Goal: Task Accomplishment & Management: Use online tool/utility

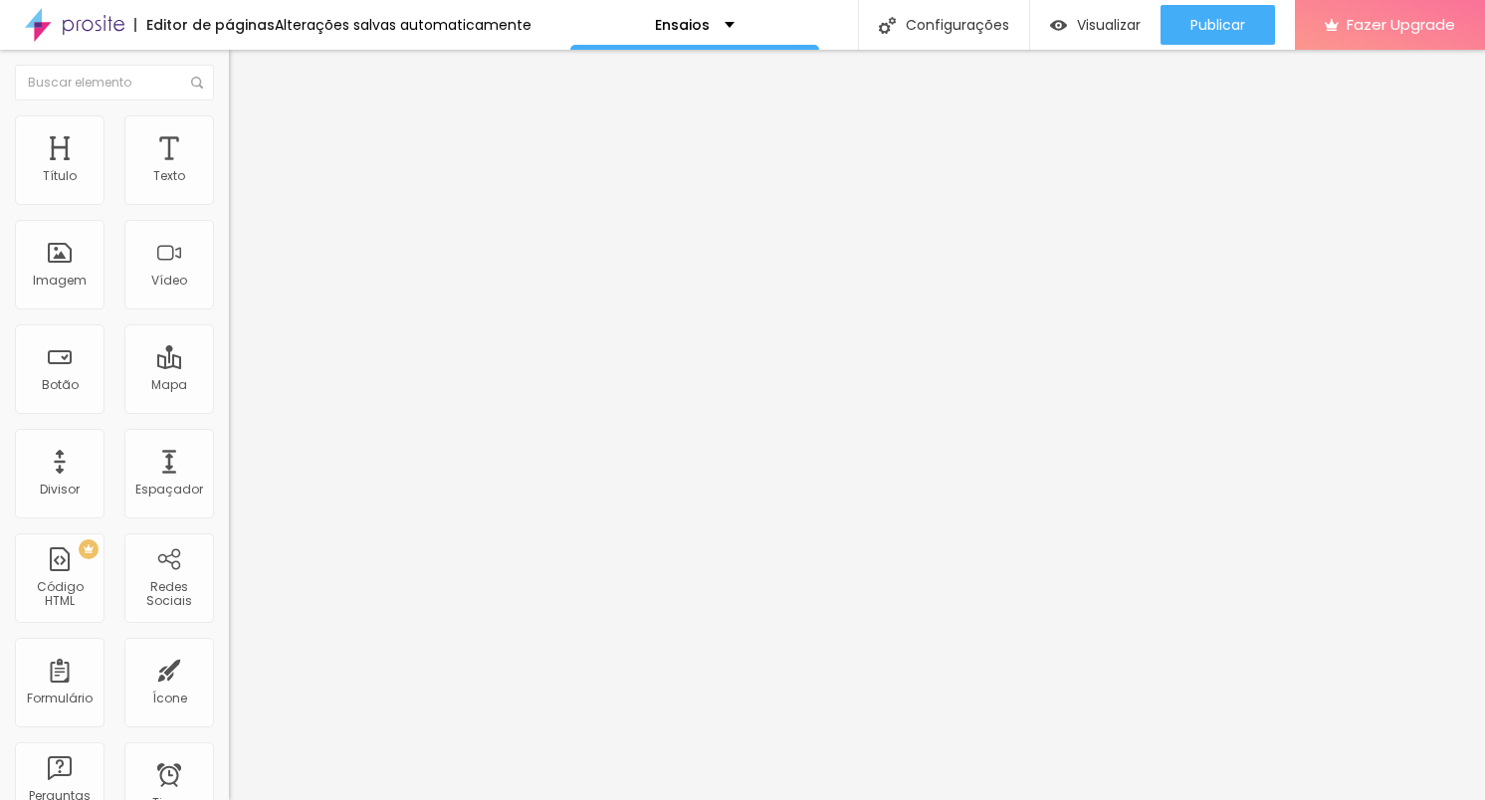
click at [229, 132] on li "Estilo" at bounding box center [343, 125] width 229 height 20
type input "95"
type input "90"
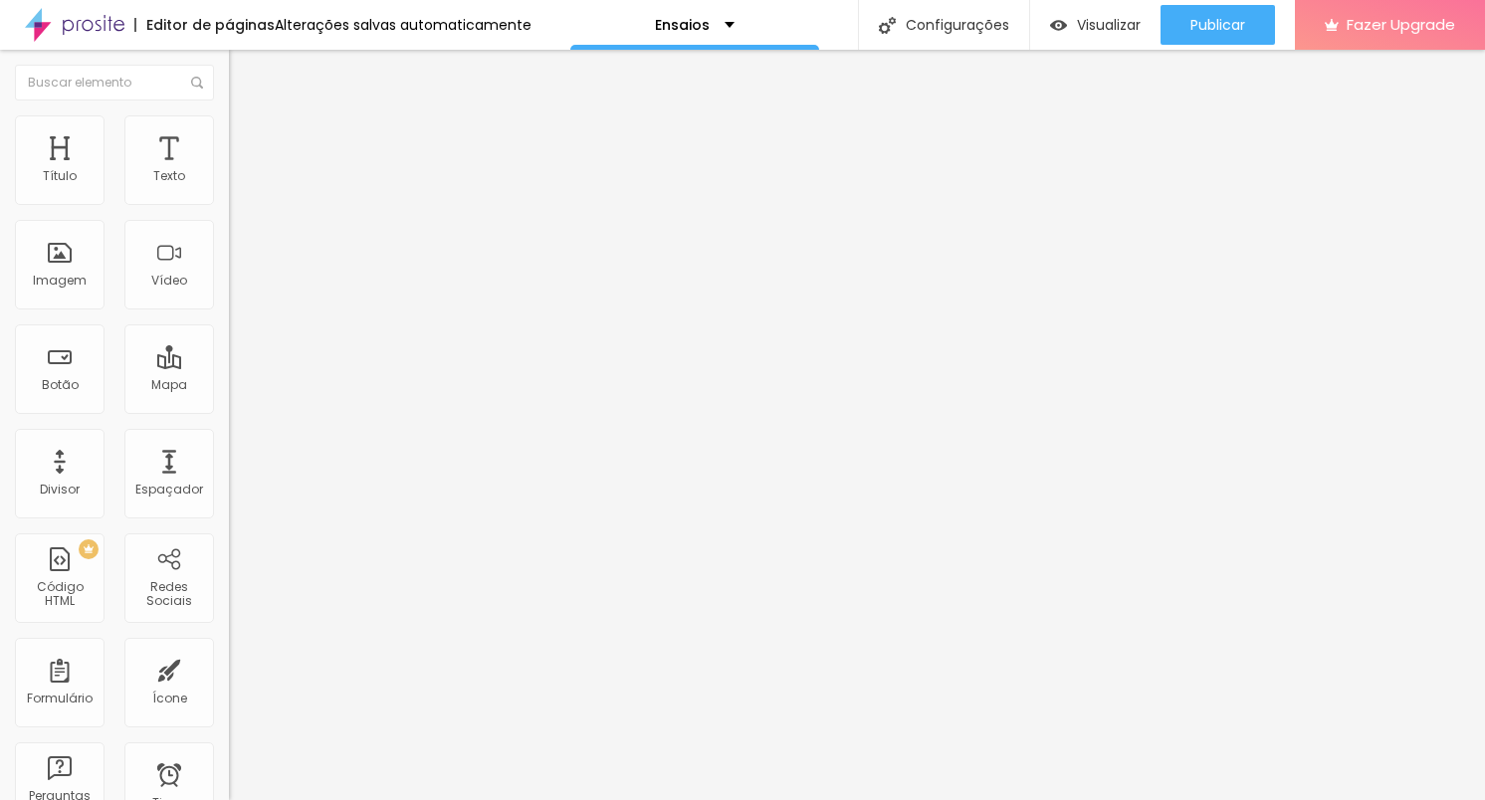
type input "85"
type input "90"
type input "95"
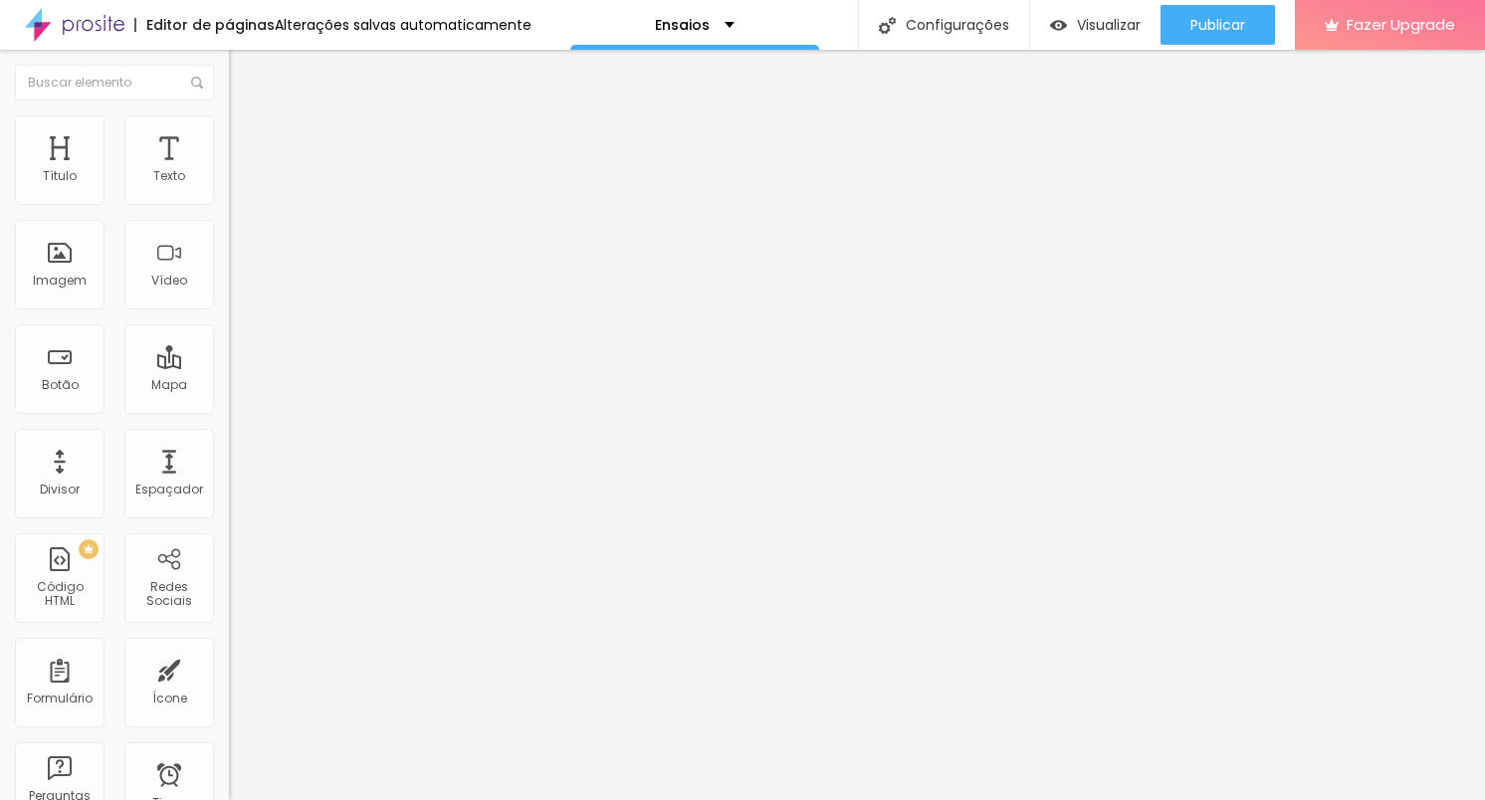
type input "95"
type input "100"
drag, startPoint x: 208, startPoint y: 213, endPoint x: 262, endPoint y: 225, distance: 55.1
click at [262, 204] on input "range" at bounding box center [293, 196] width 128 height 16
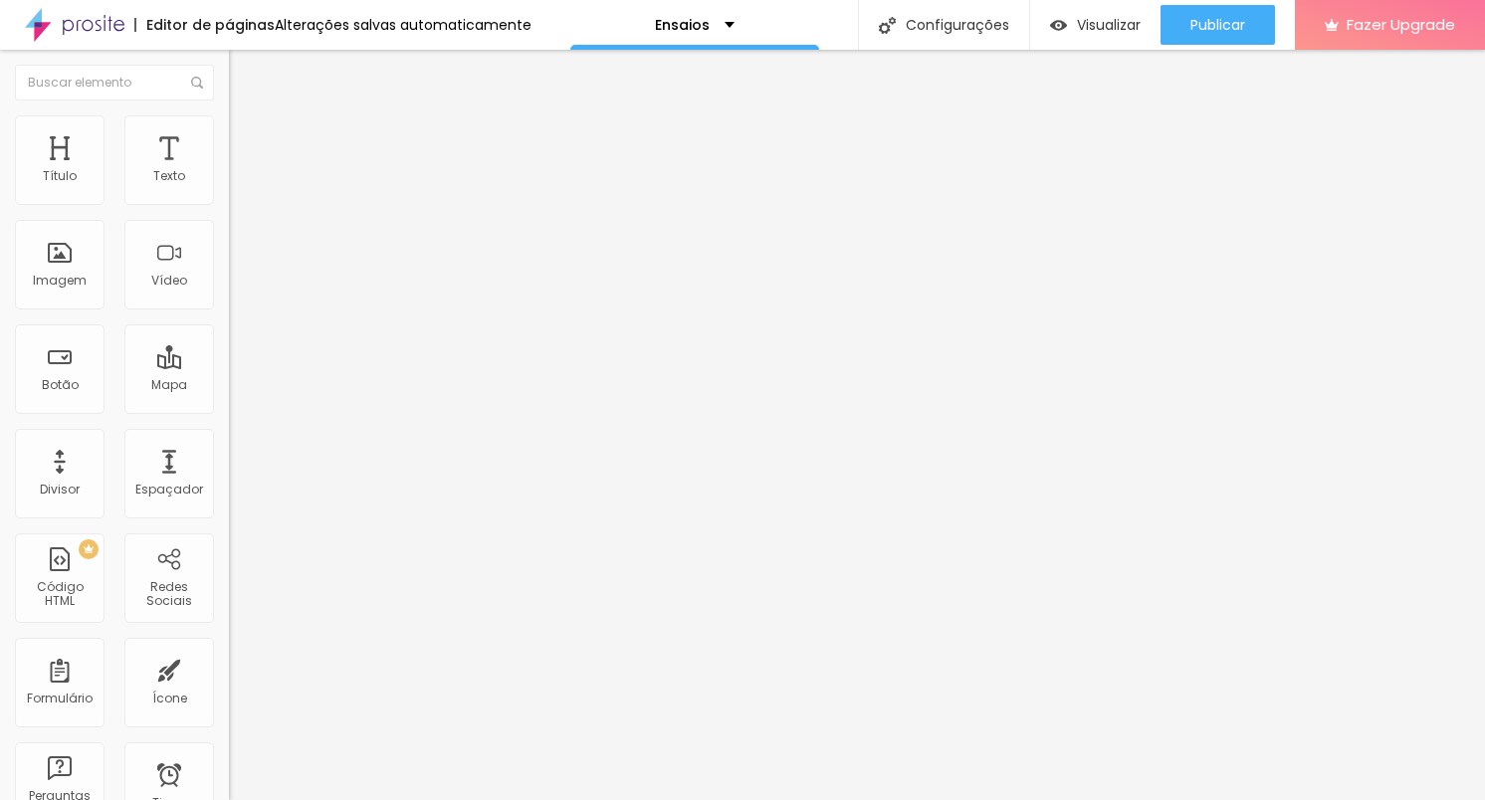
type input "6"
type input "18"
type input "25"
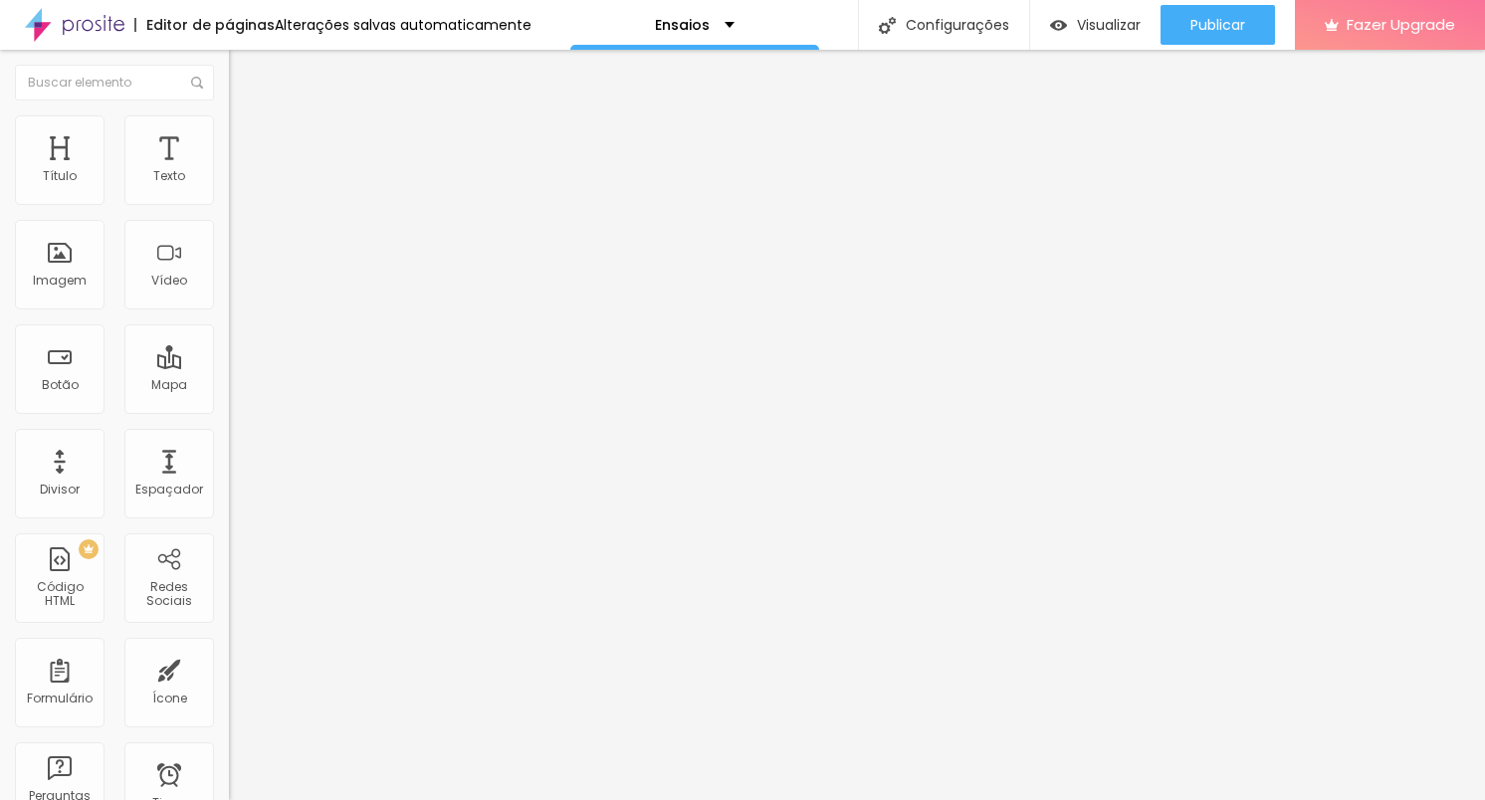
type input "25"
type input "27"
type input "30"
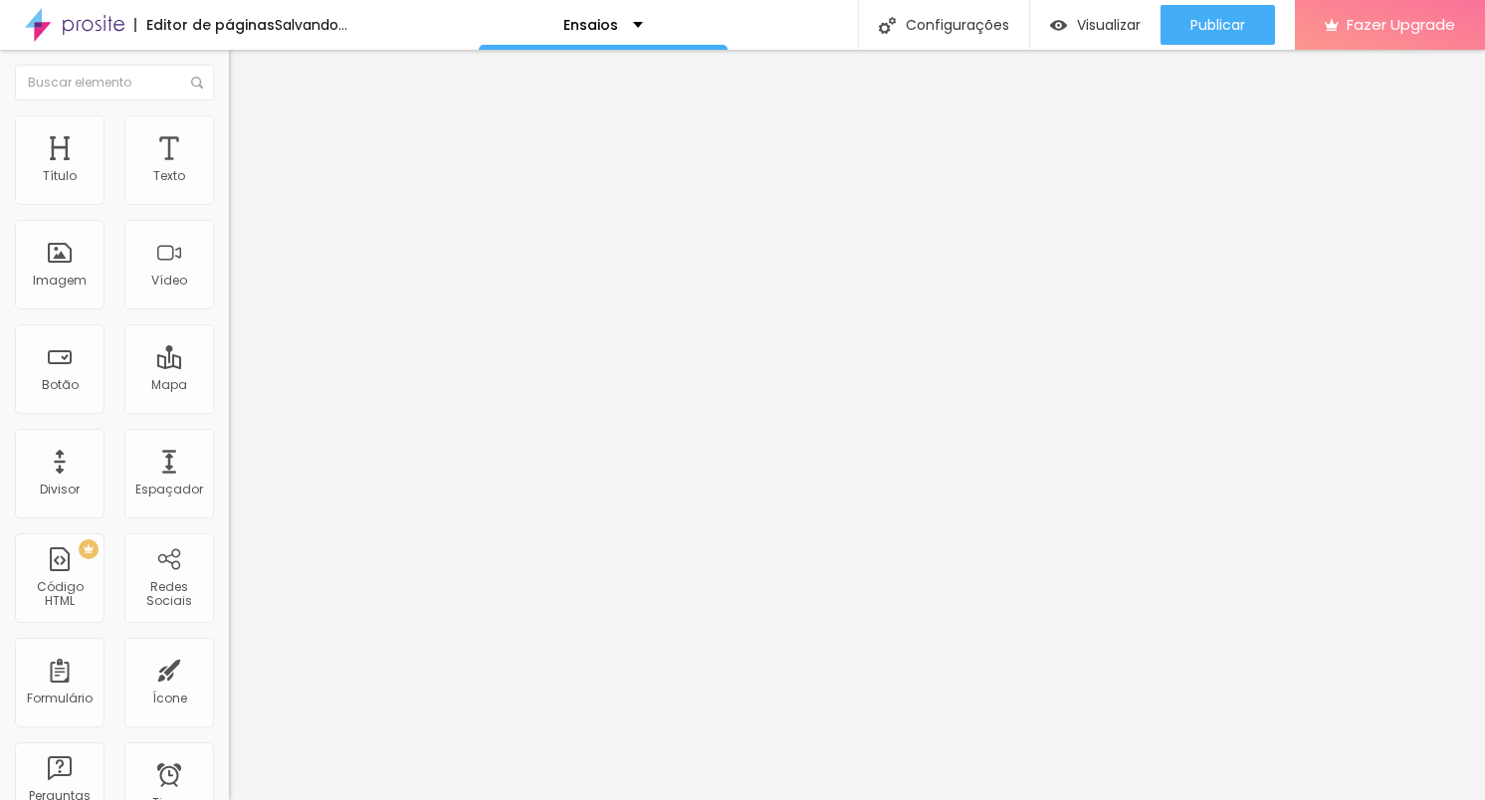
type input "32"
type input "36"
type input "39"
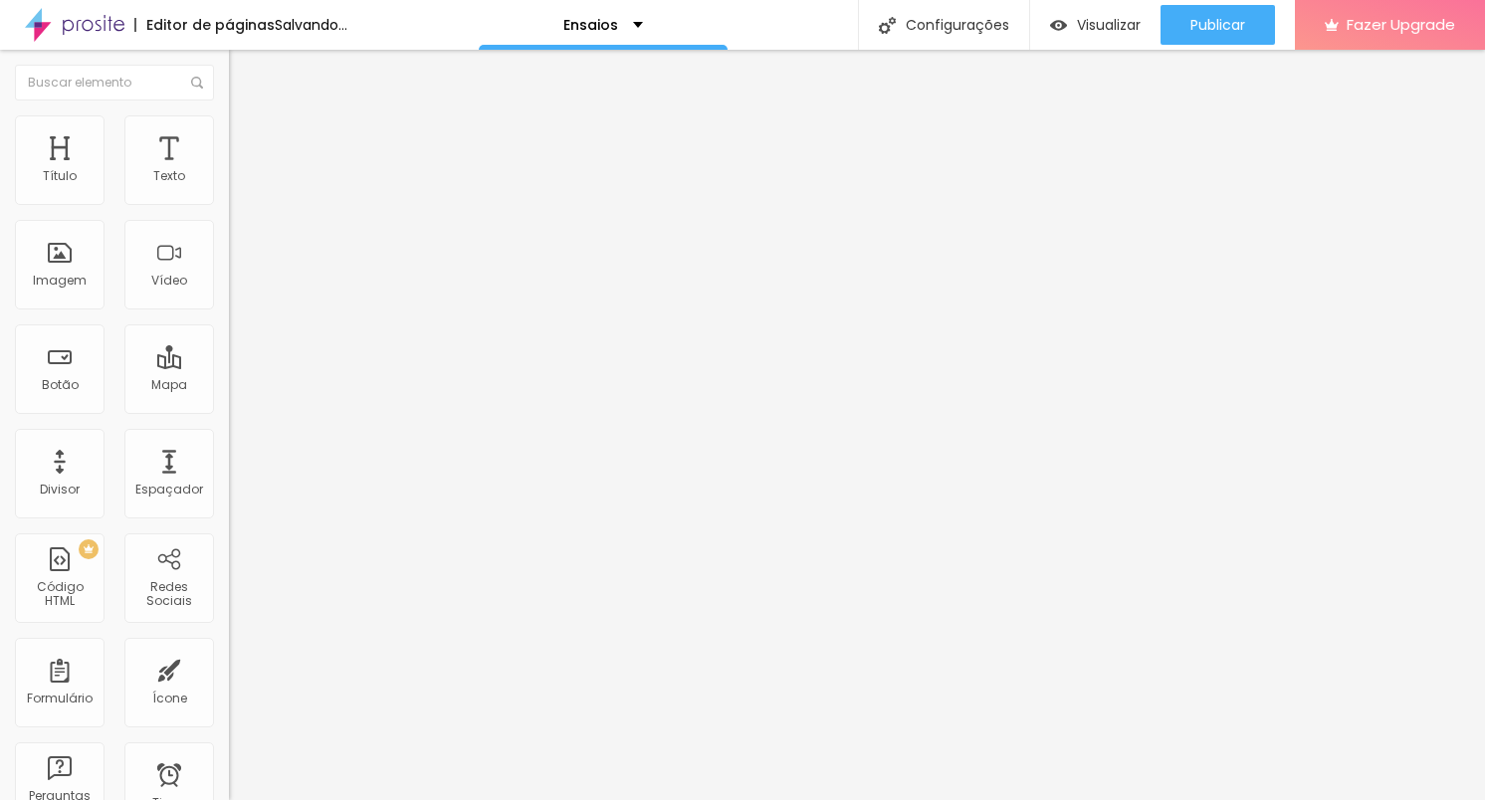
type input "39"
type input "41"
type input "44"
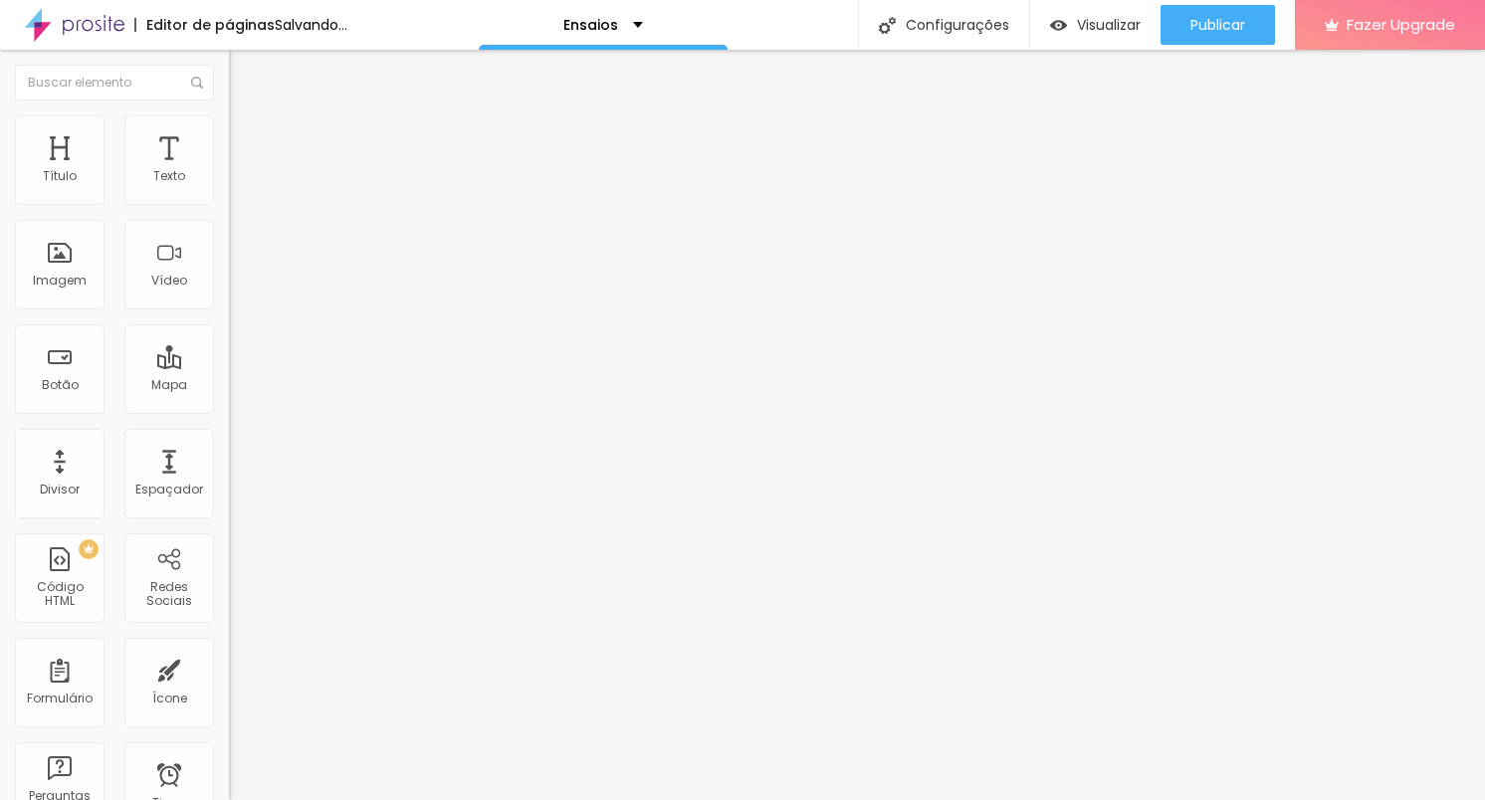
type input "46"
type input "48"
type input "51"
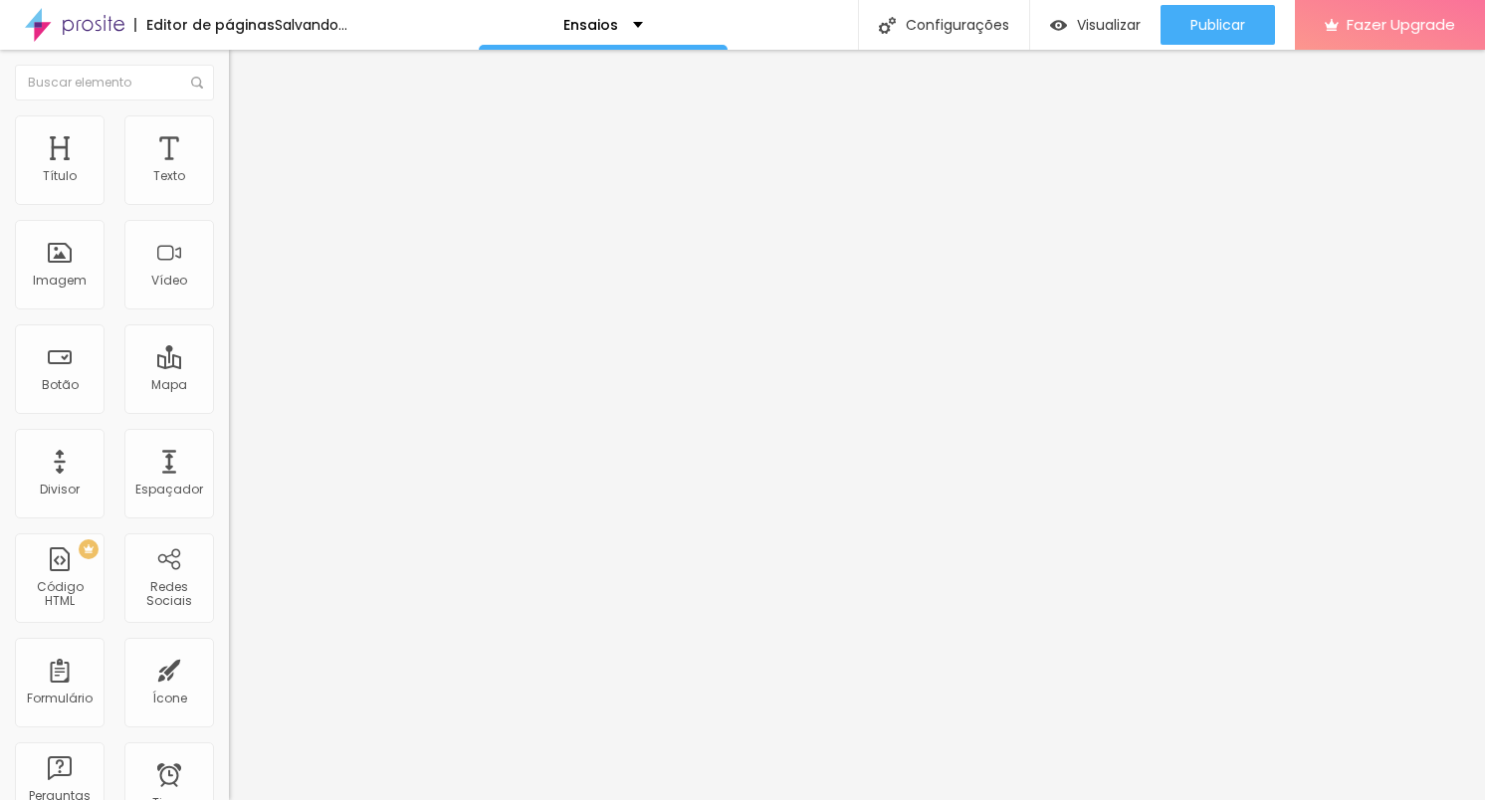
type input "51"
type input "53"
type input "55"
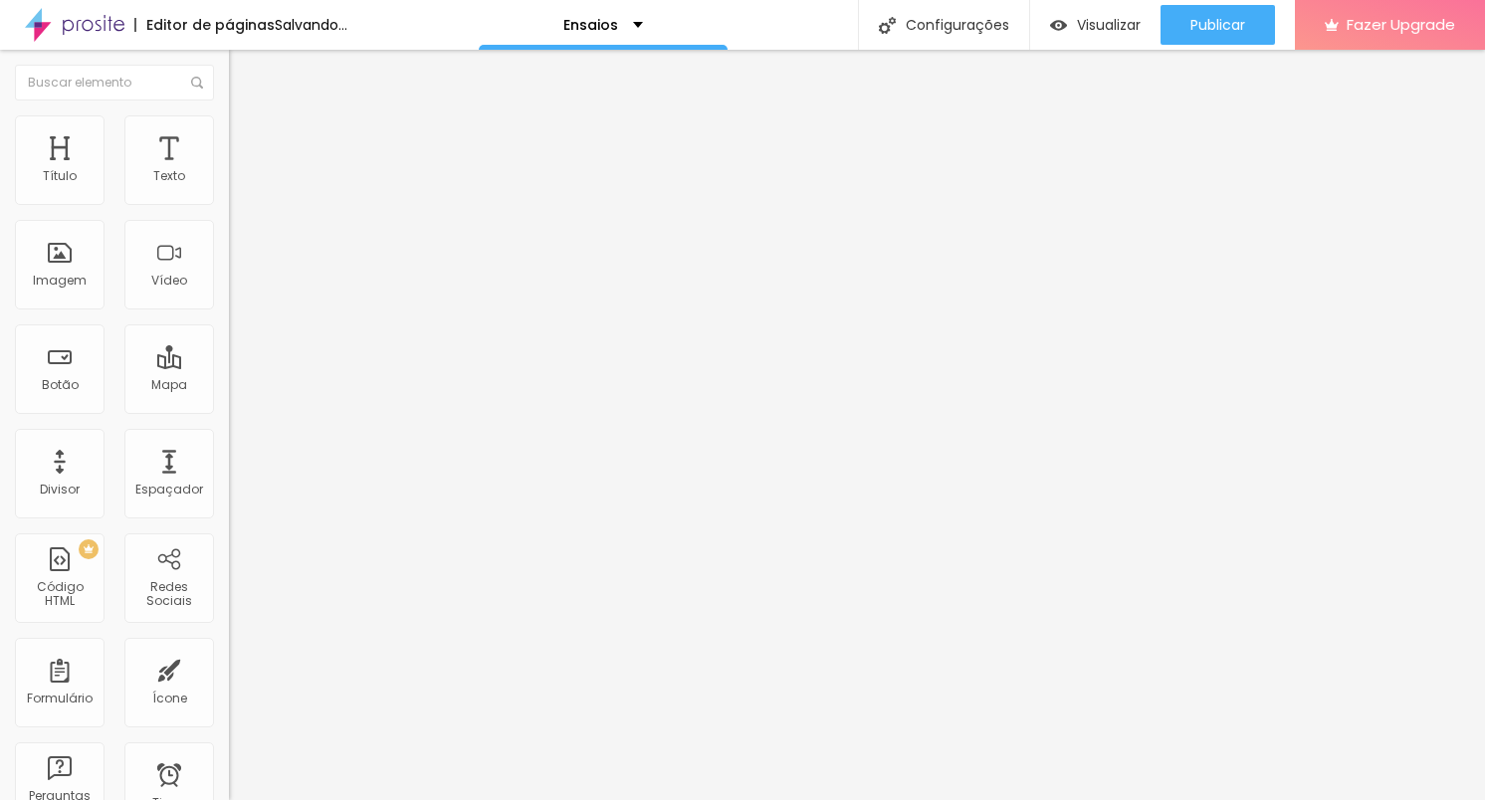
type input "57"
type input "58"
type input "60"
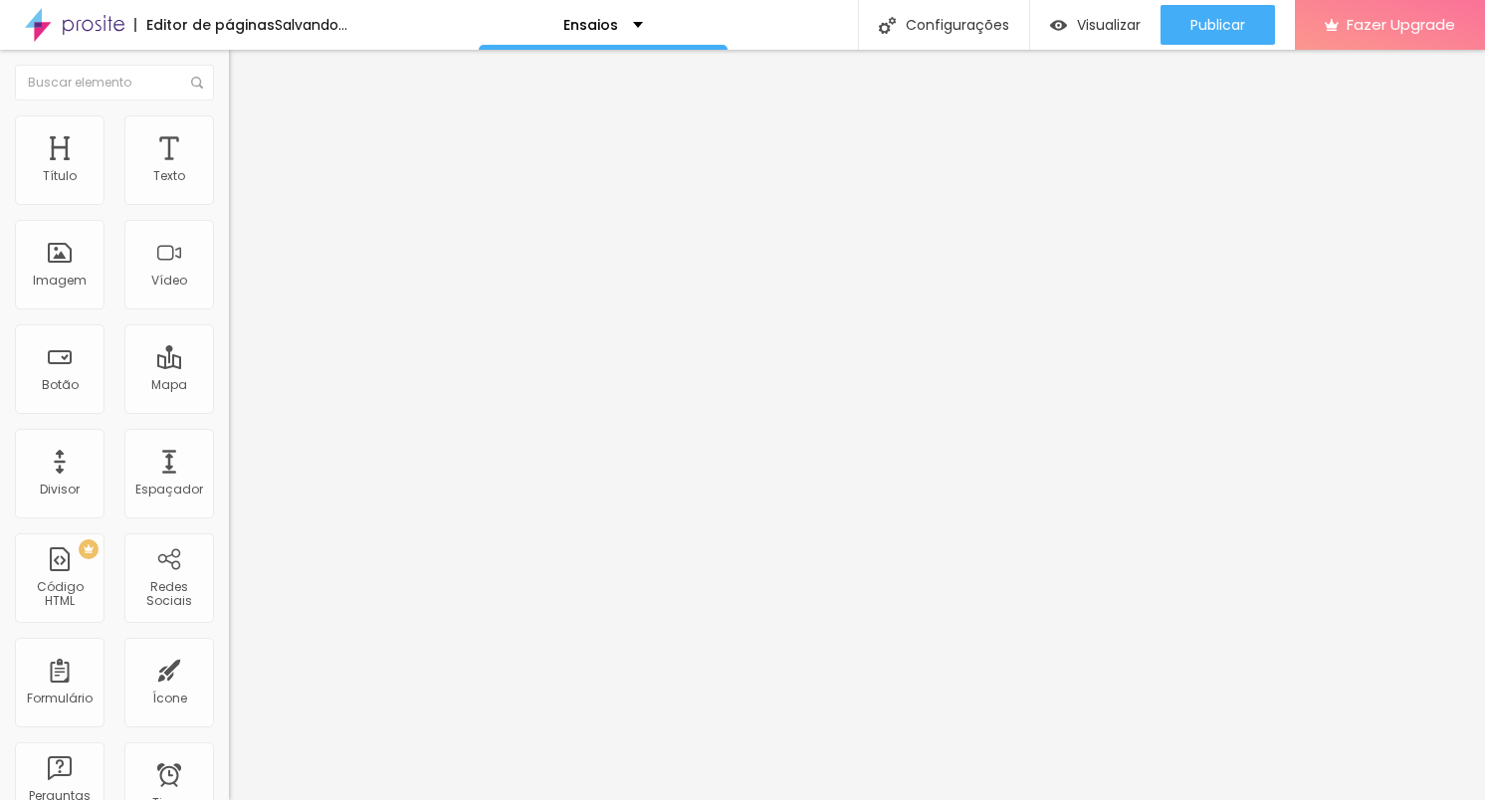
type input "60"
type input "62"
type input "64"
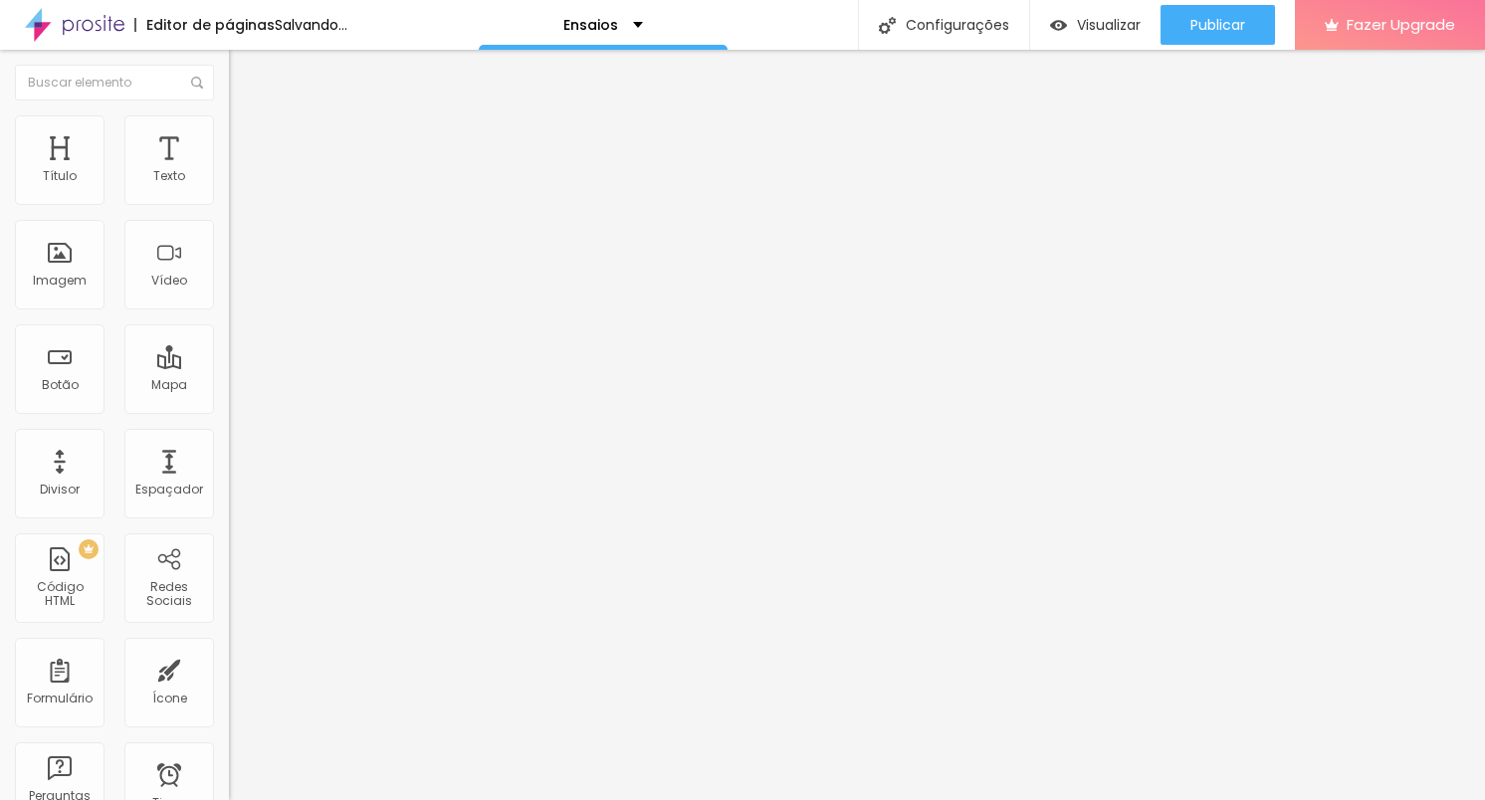
type input "65"
type input "67"
type input "68"
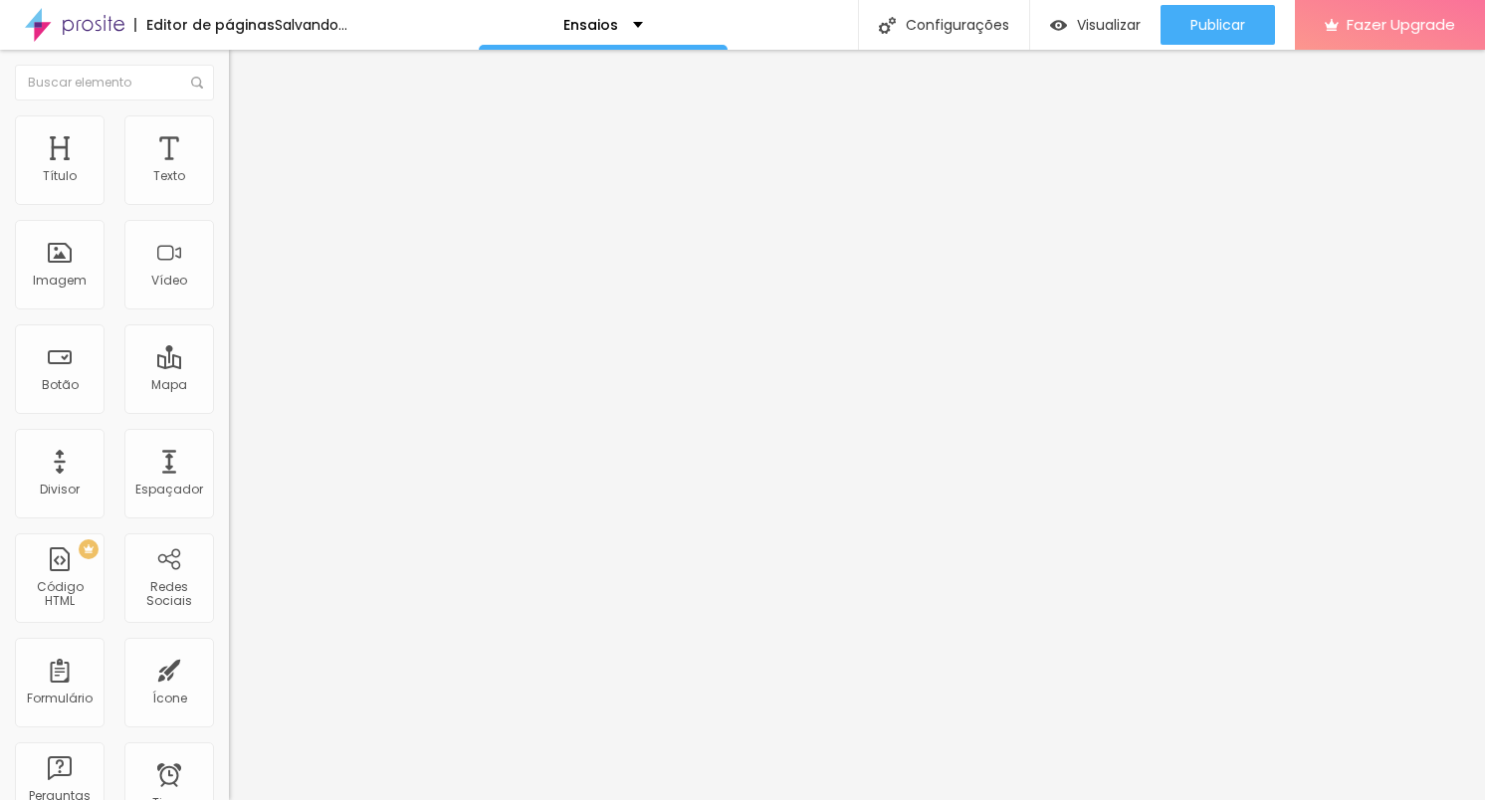
type input "68"
type input "71"
type input "72"
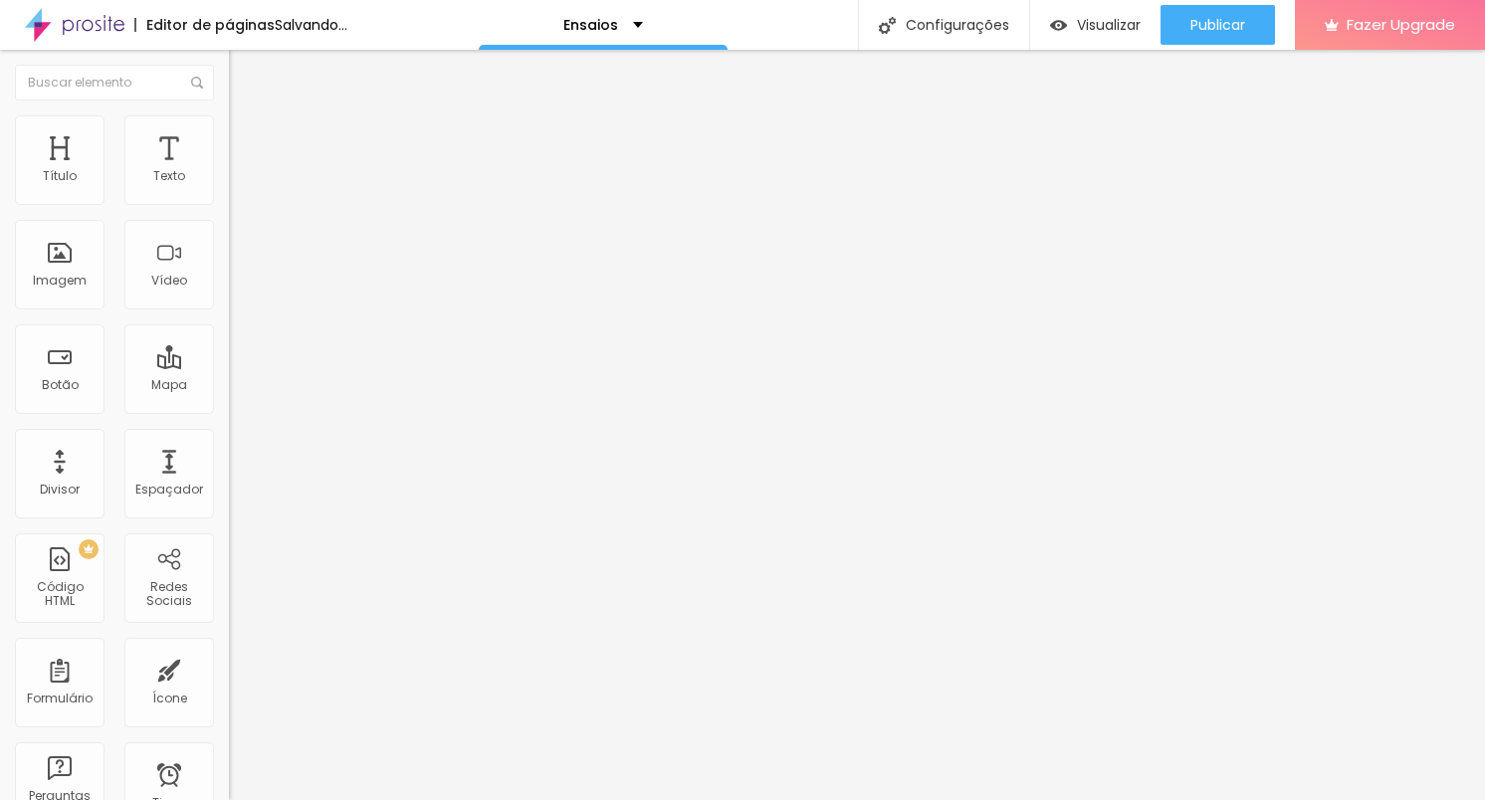
type input "73"
type input "74"
type input "75"
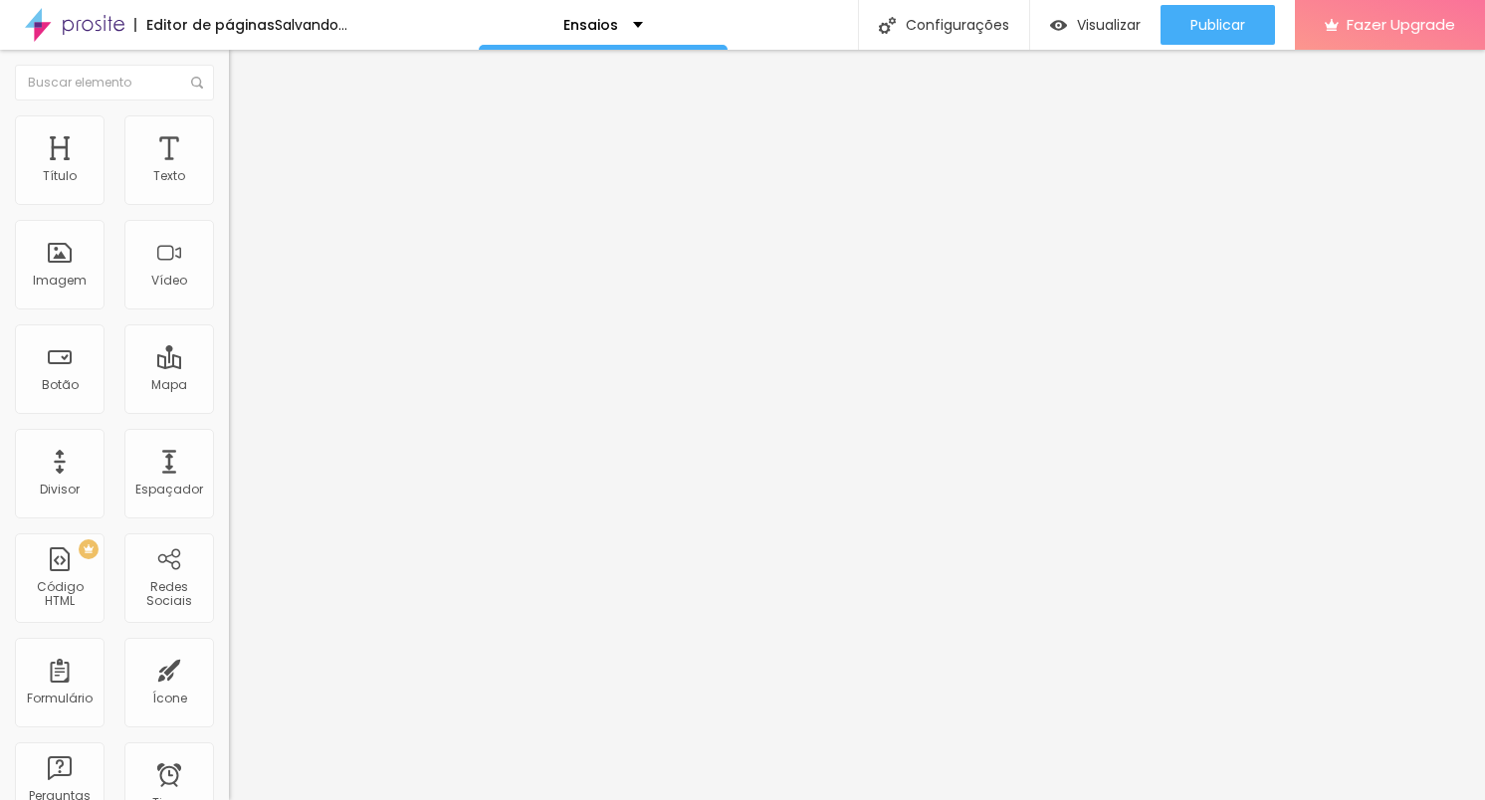
type input "75"
type input "74"
type input "73"
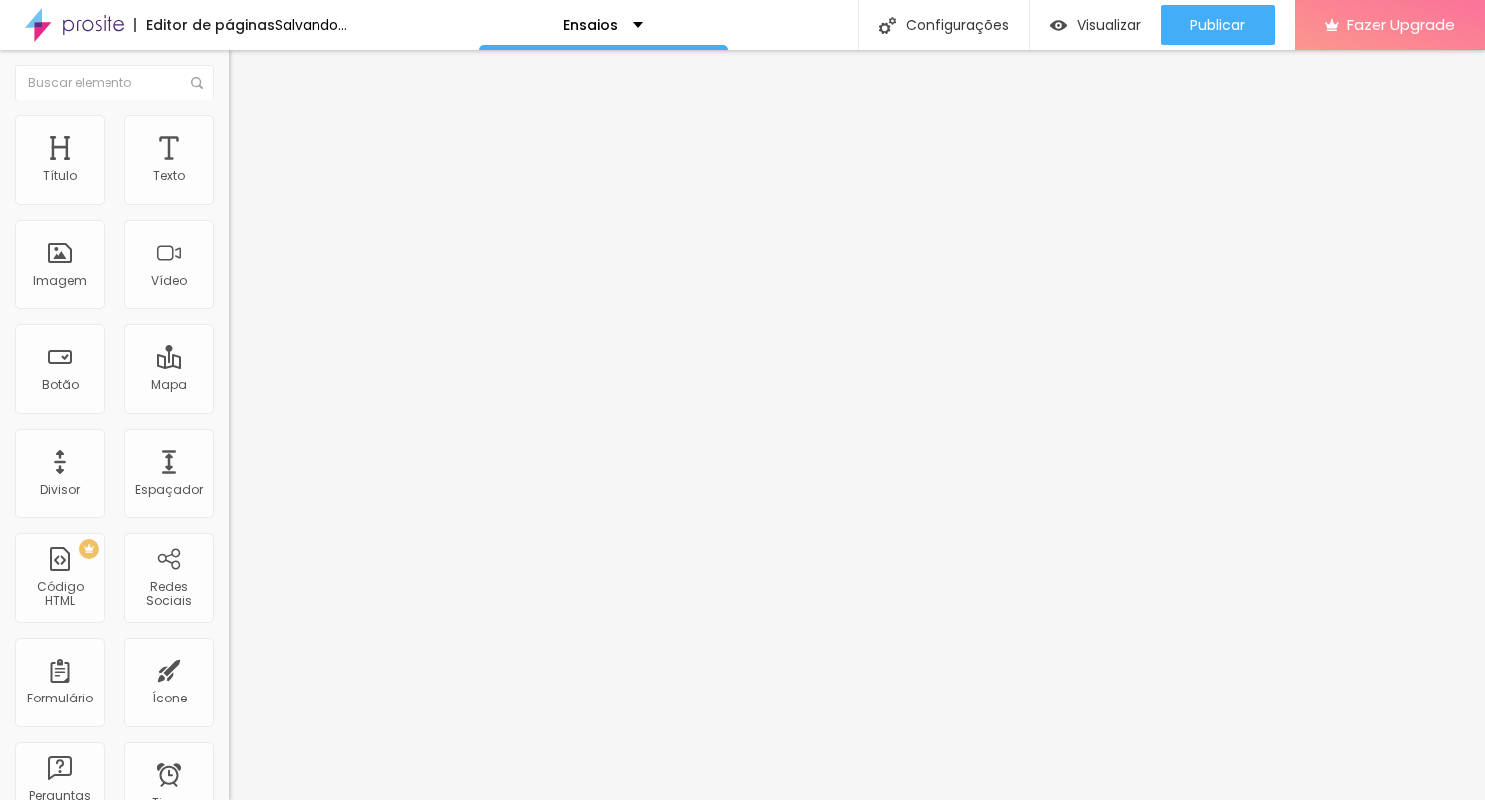
type input "70"
type input "68"
type input "65"
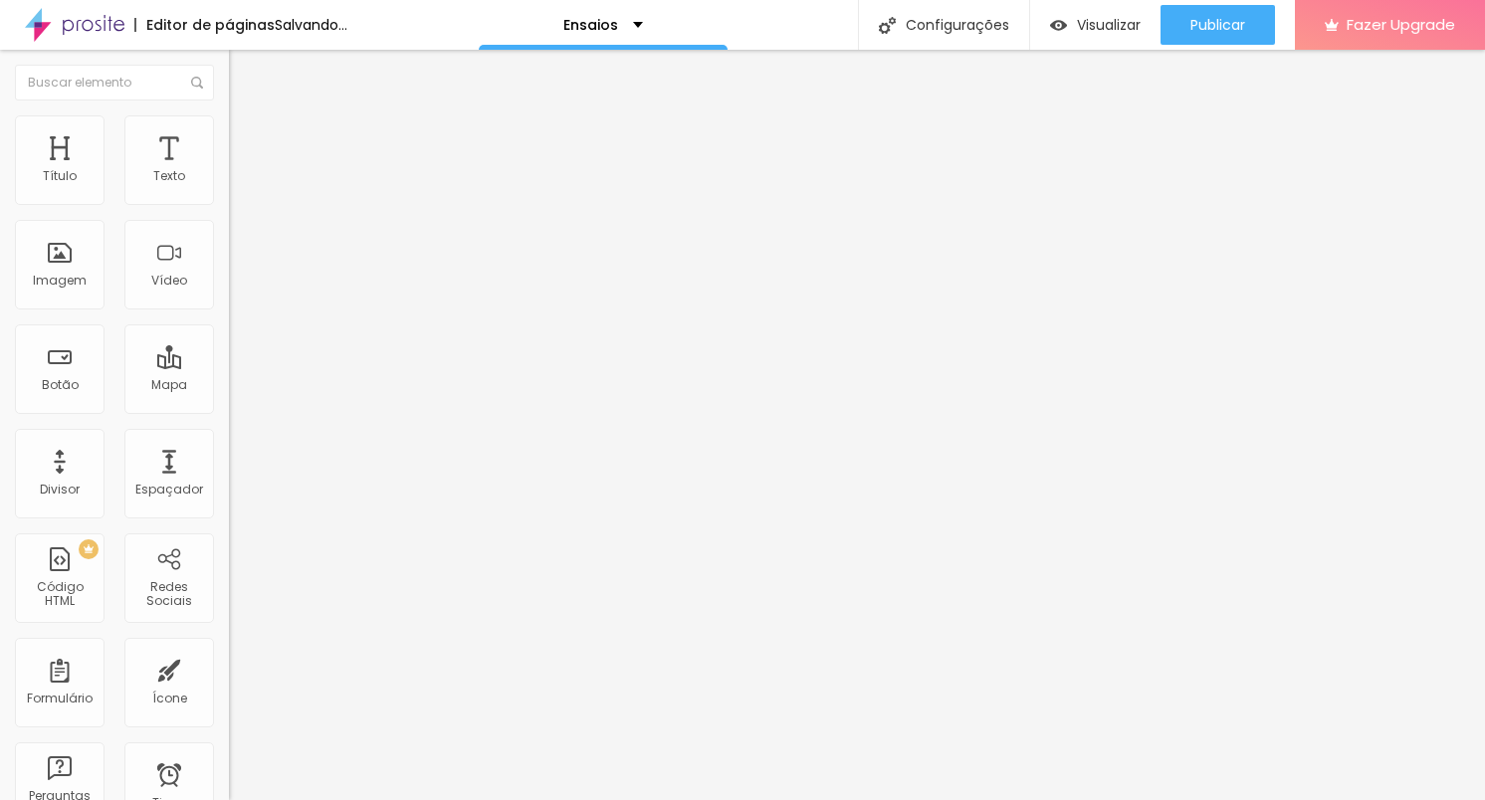
type input "65"
type input "56"
type input "50"
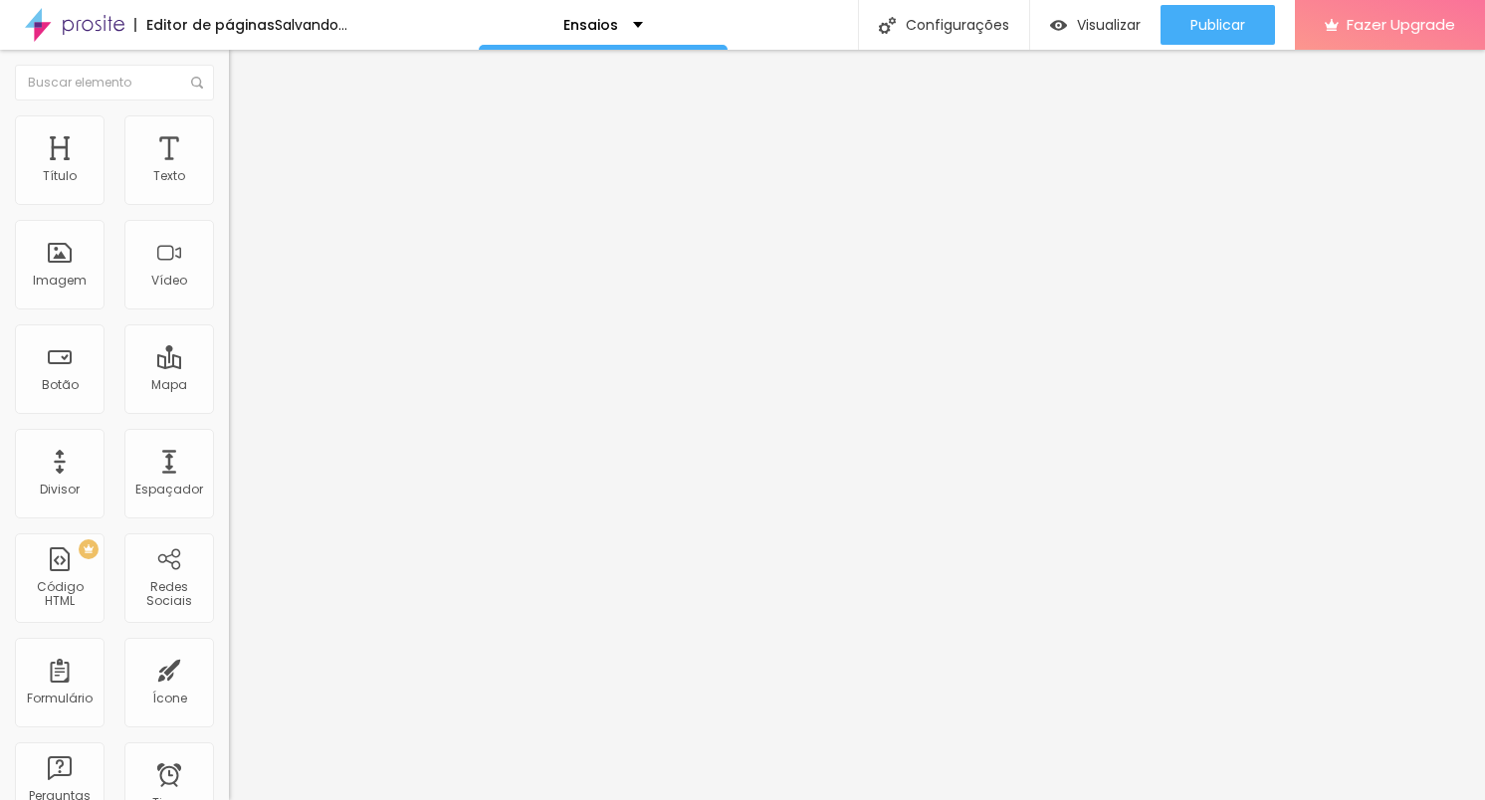
type input "45"
type input "39"
type input "32"
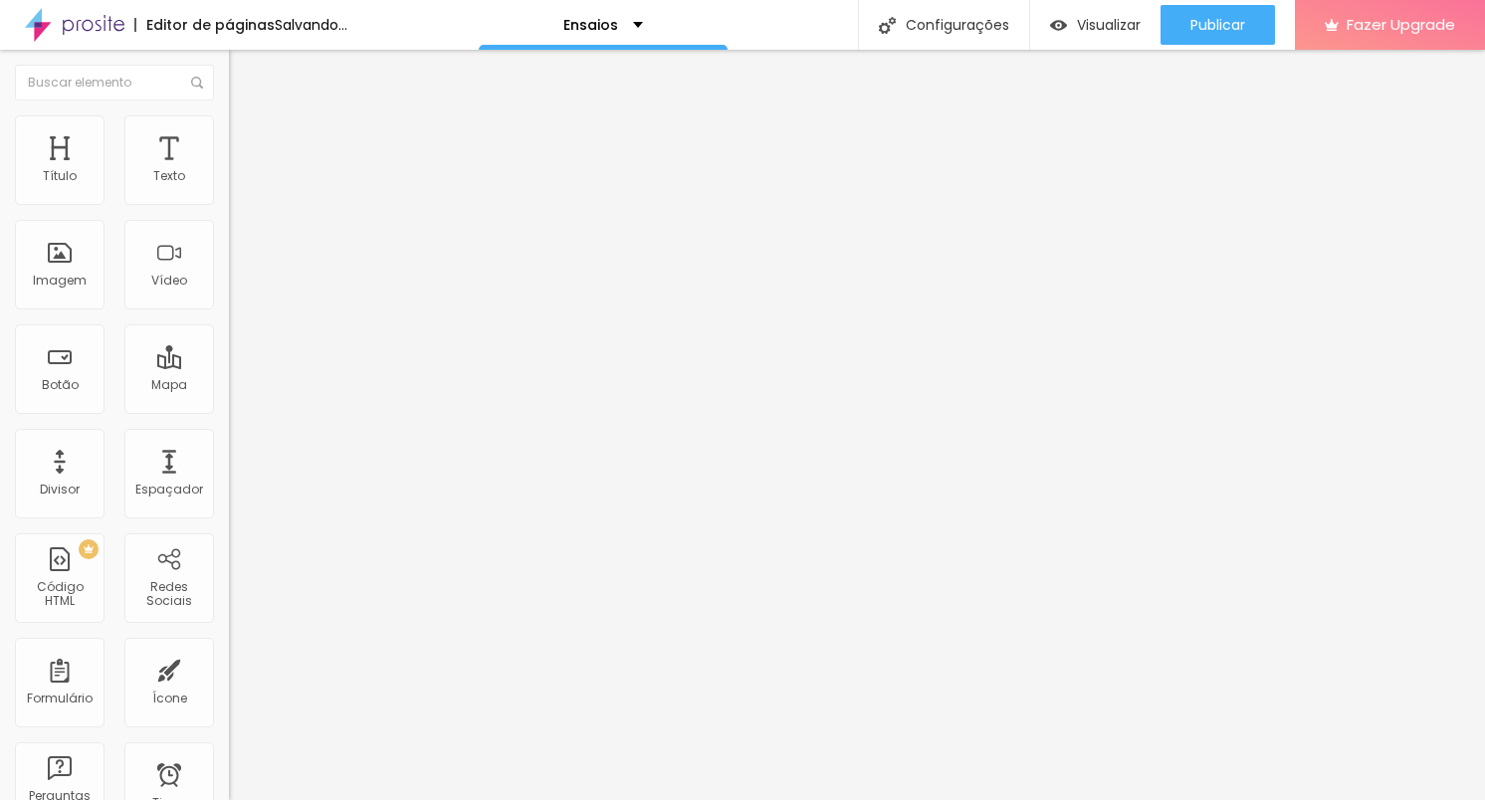
type input "32"
type input "25"
type input "18"
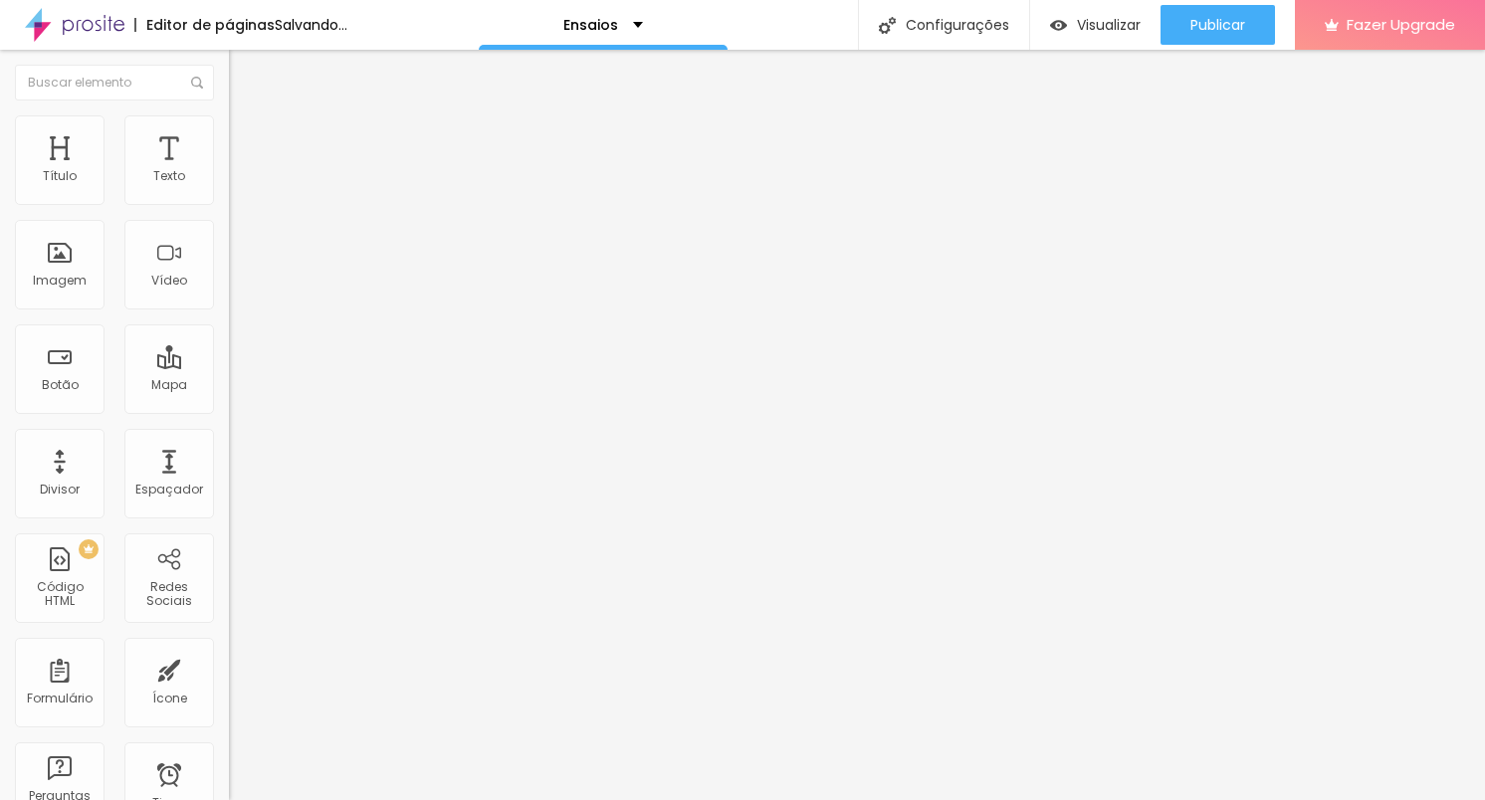
type input "13"
type input "9"
type input "5"
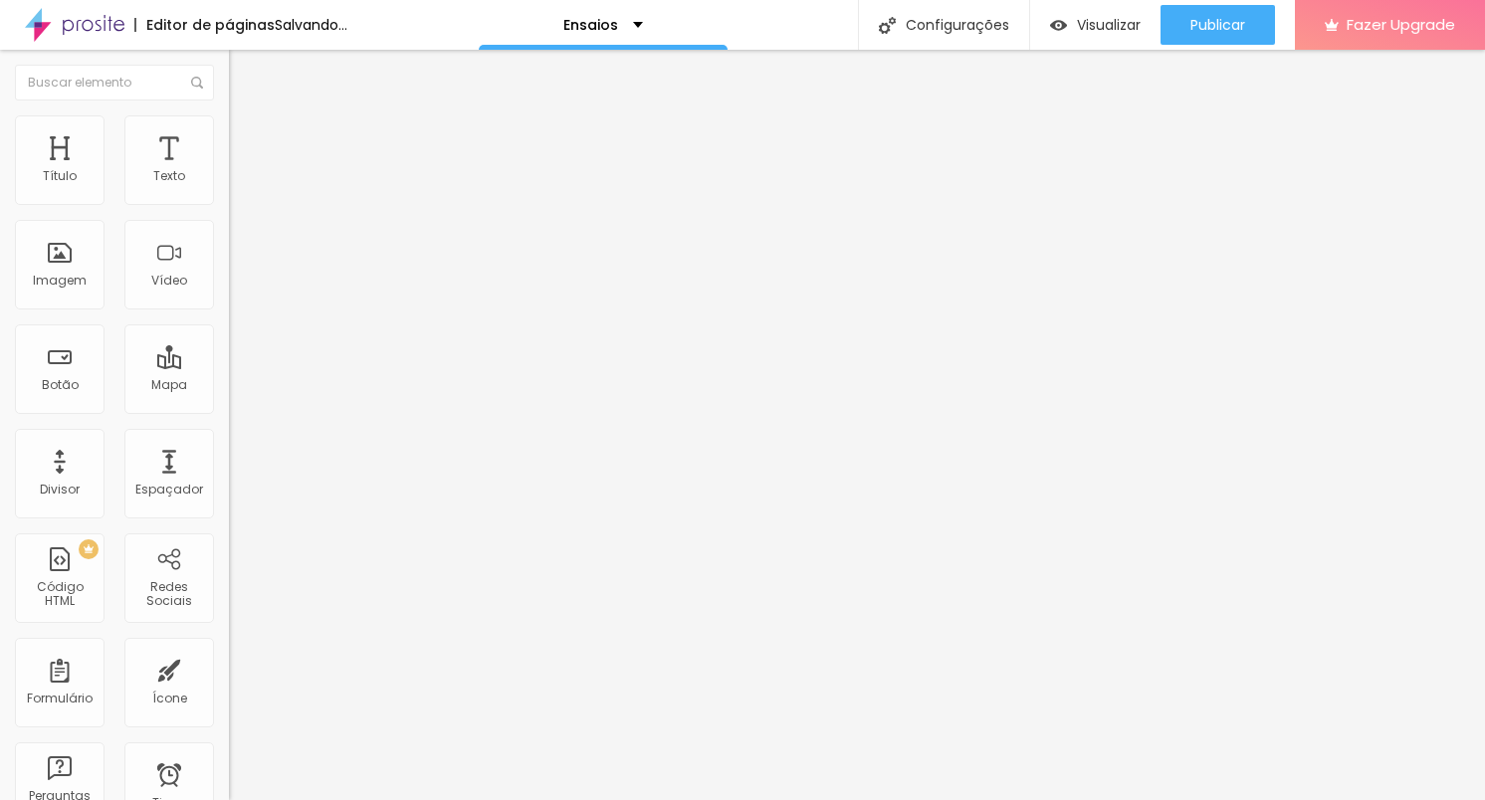
type input "5"
type input "0"
drag, startPoint x: 48, startPoint y: 251, endPoint x: 9, endPoint y: 253, distance: 38.9
click at [229, 437] on input "range" at bounding box center [293, 445] width 128 height 16
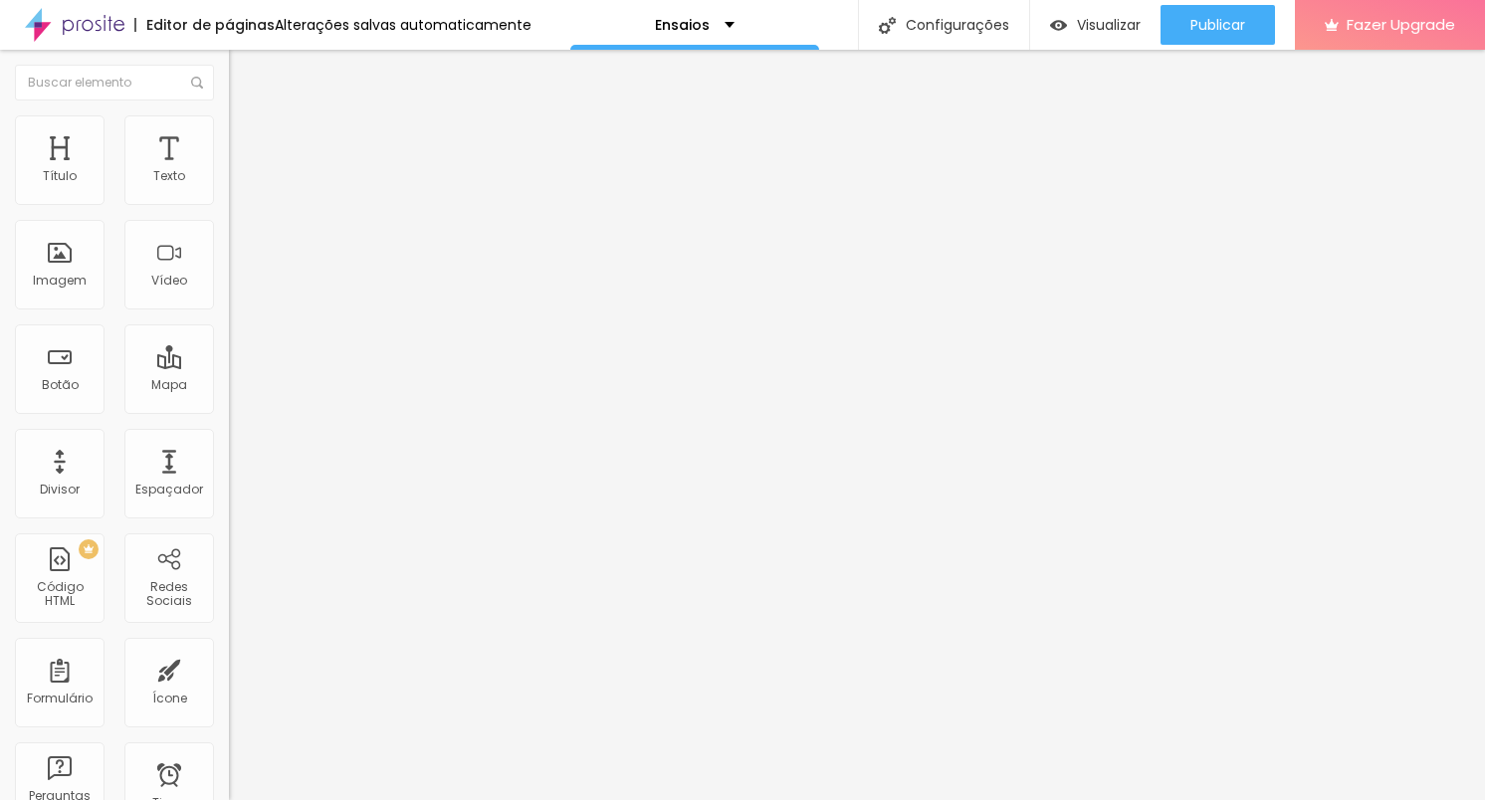
click at [229, 135] on li "Avançado" at bounding box center [343, 145] width 229 height 20
type input "11"
type input "15"
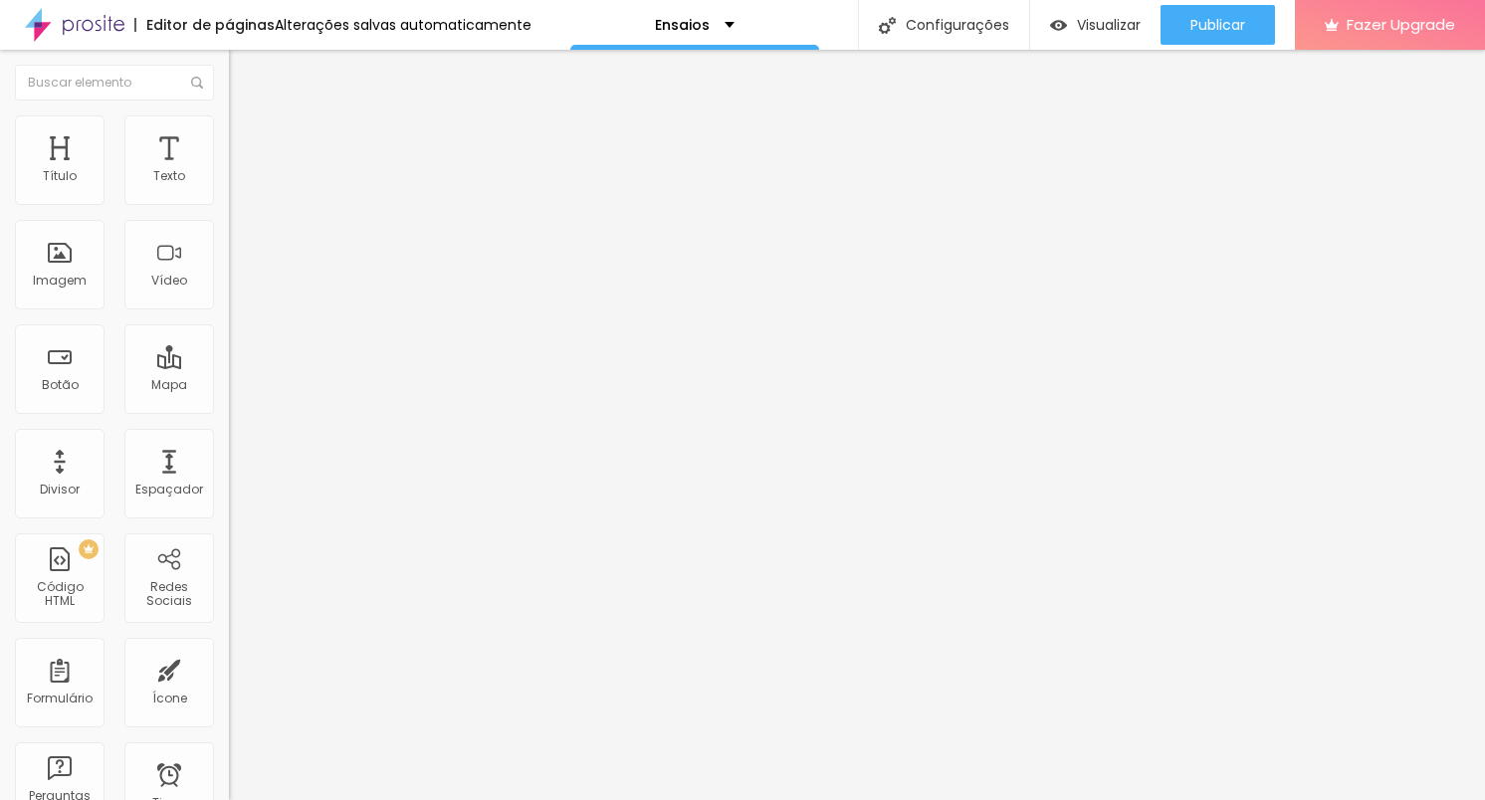
type input "17"
type input "18"
type input "20"
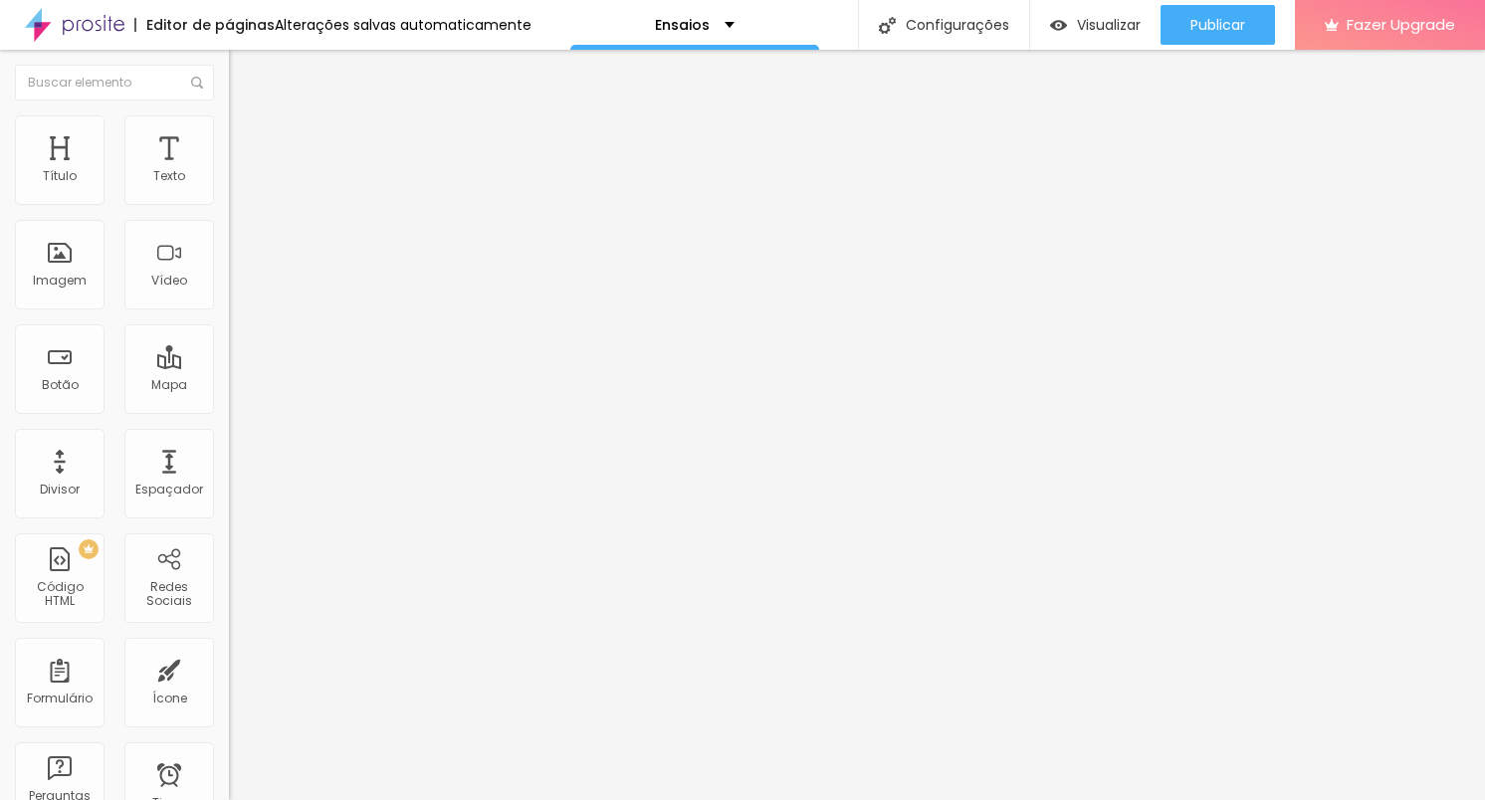
type input "20"
type input "21"
type input "22"
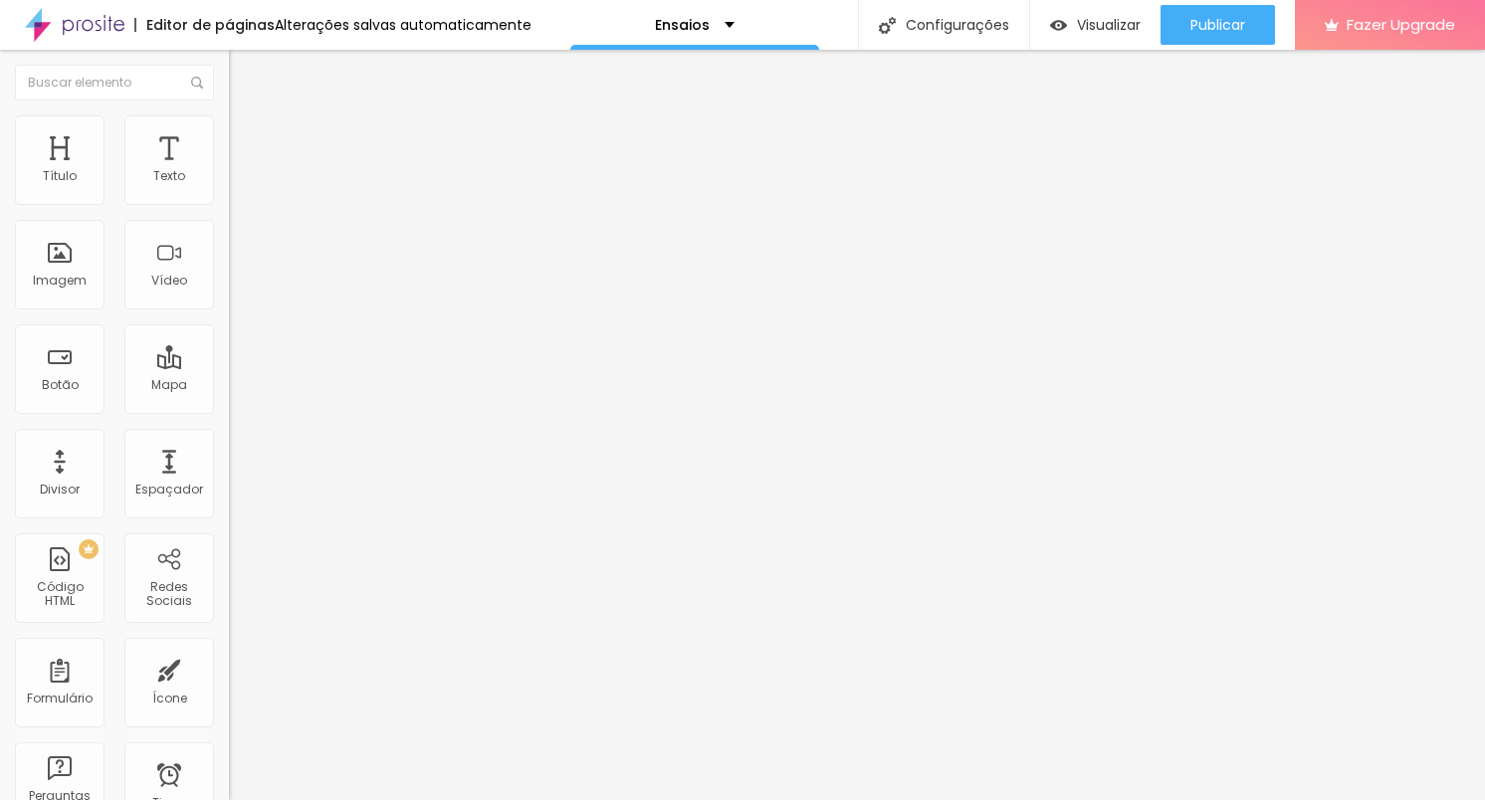
type input "23"
type input "24"
type input "25"
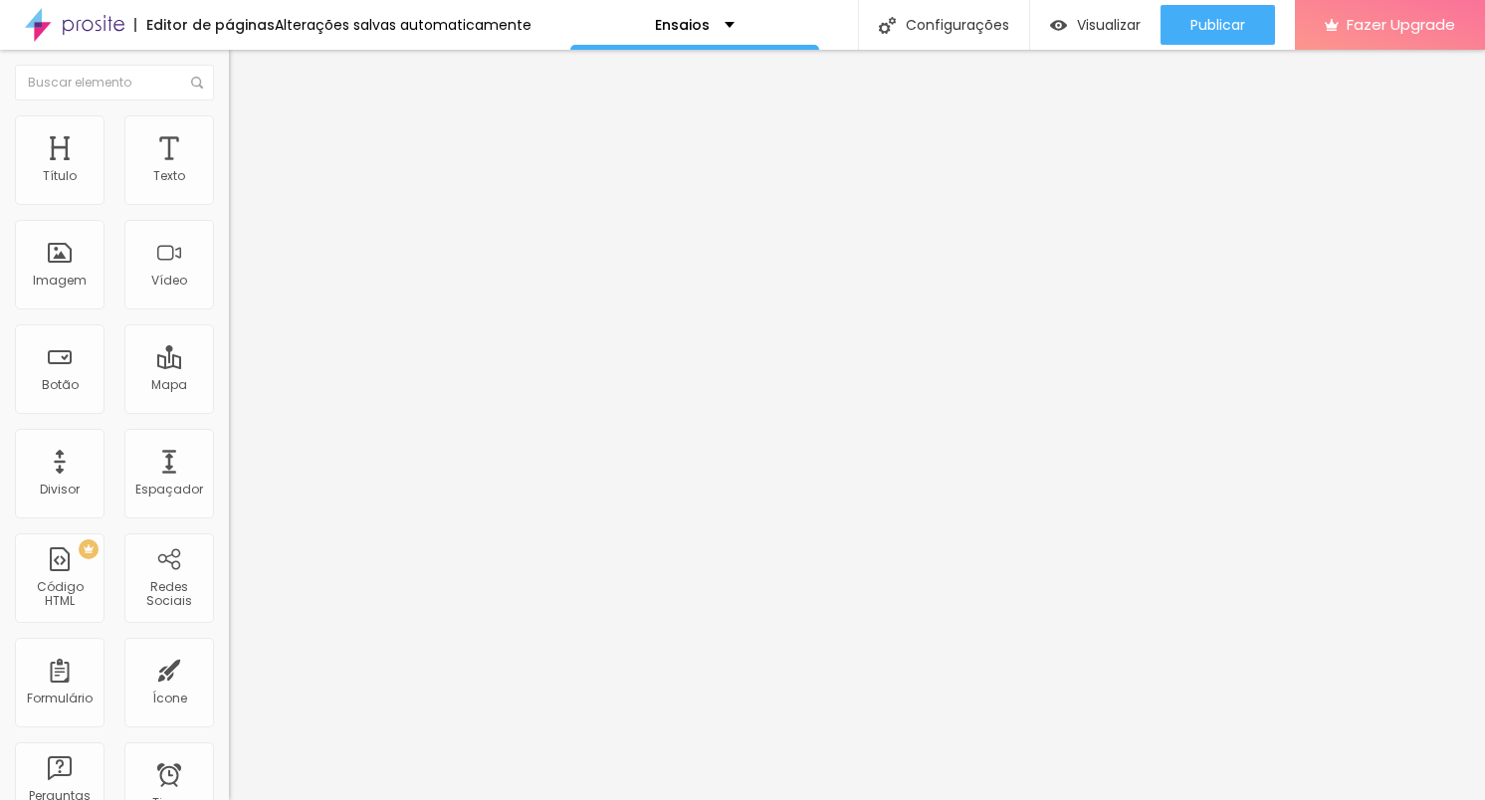
type input "25"
type input "26"
type input "27"
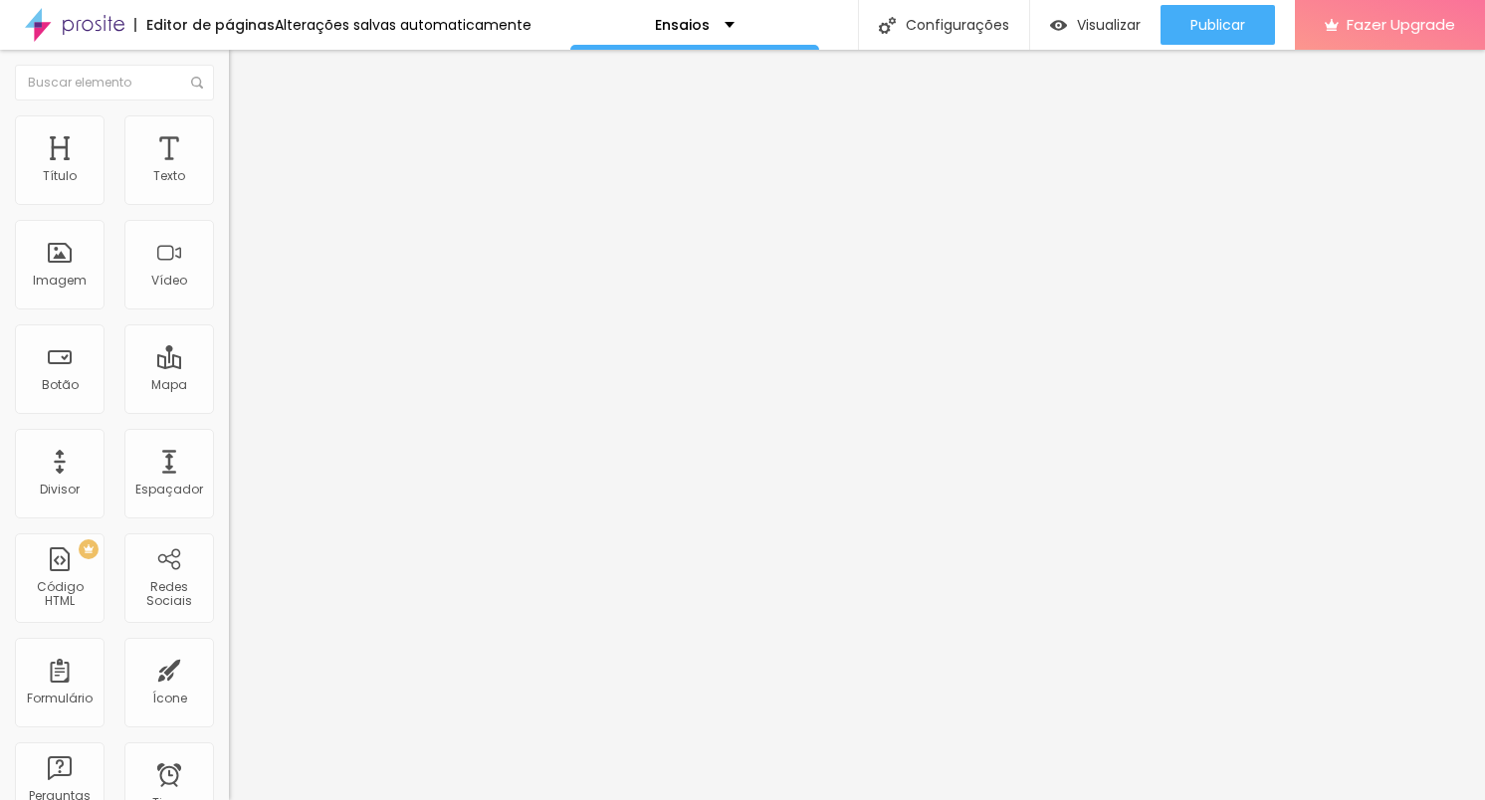
type input "28"
type input "29"
type input "30"
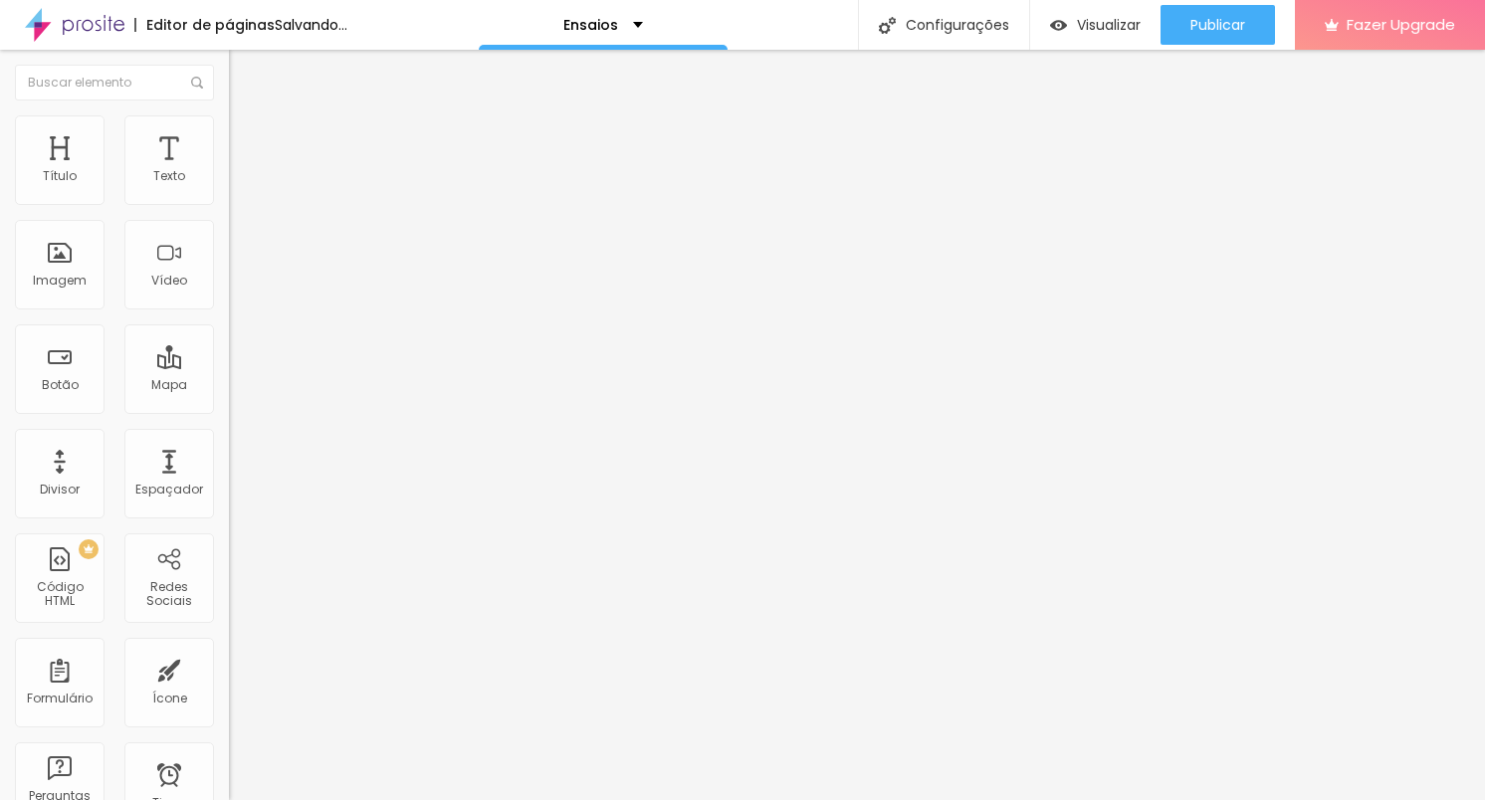
type input "30"
type input "31"
type input "32"
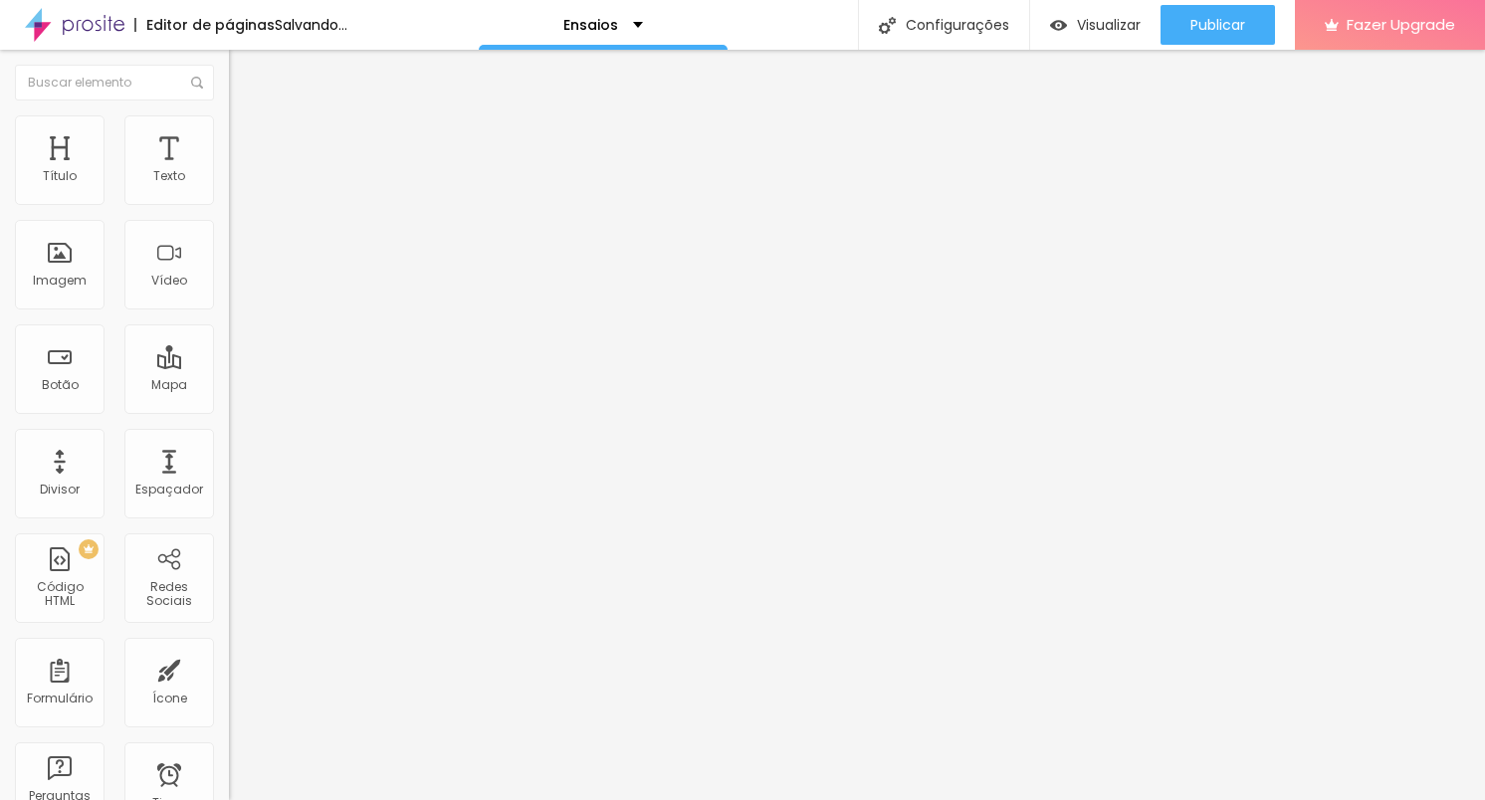
type input "33"
type input "32"
type input "30"
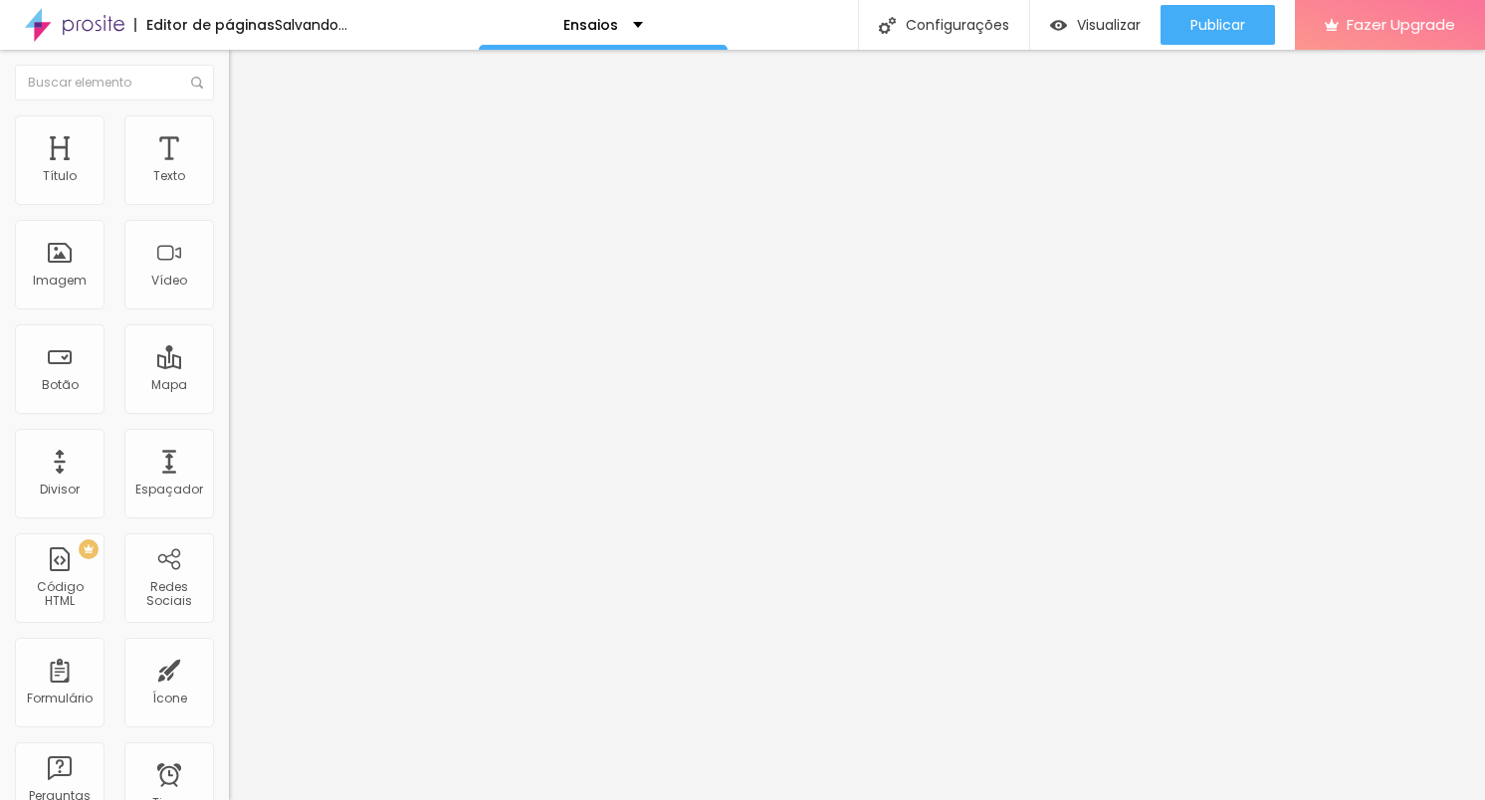
type input "30"
type input "28"
type input "27"
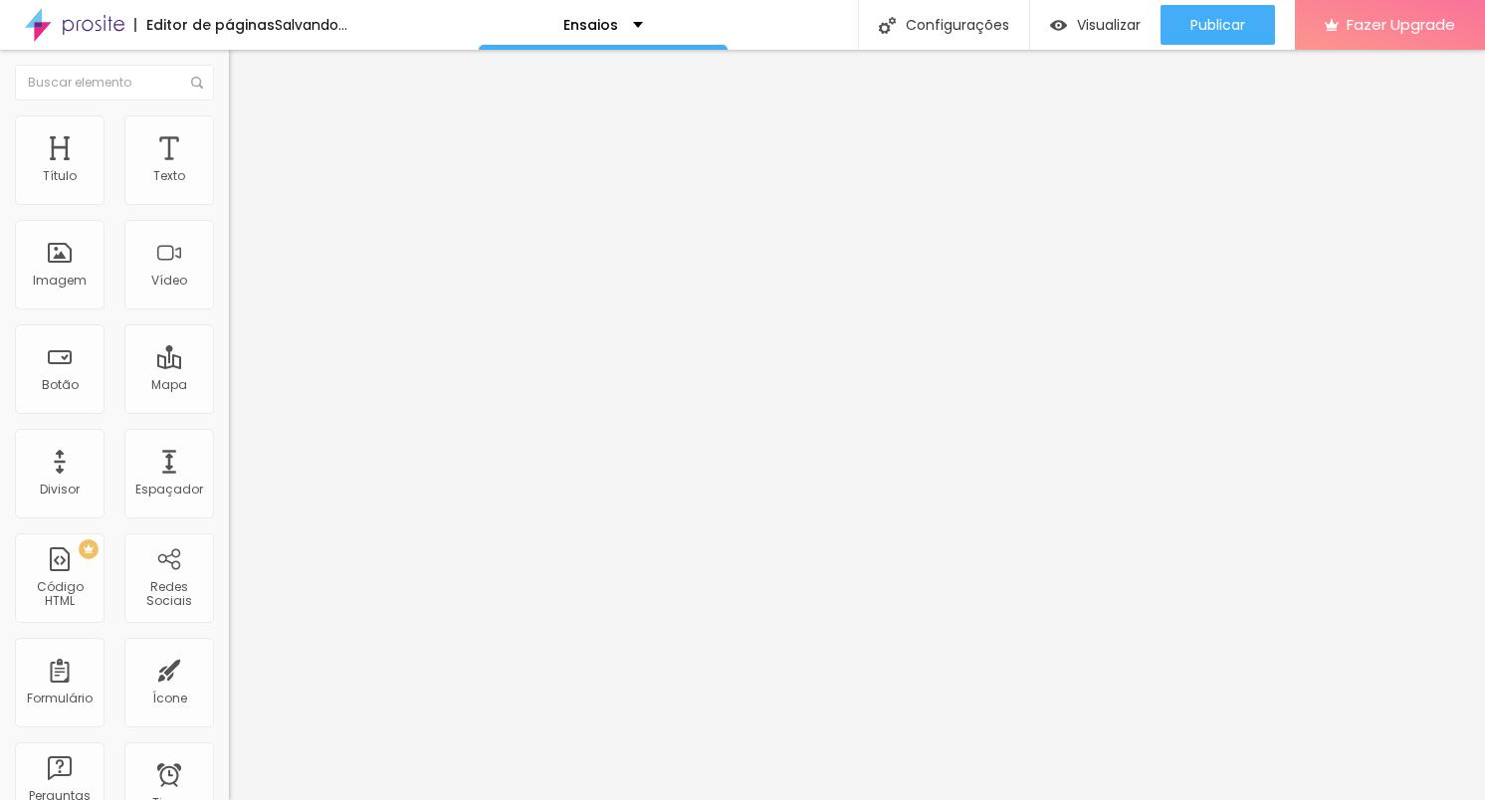
type input "26"
type input "25"
type input "24"
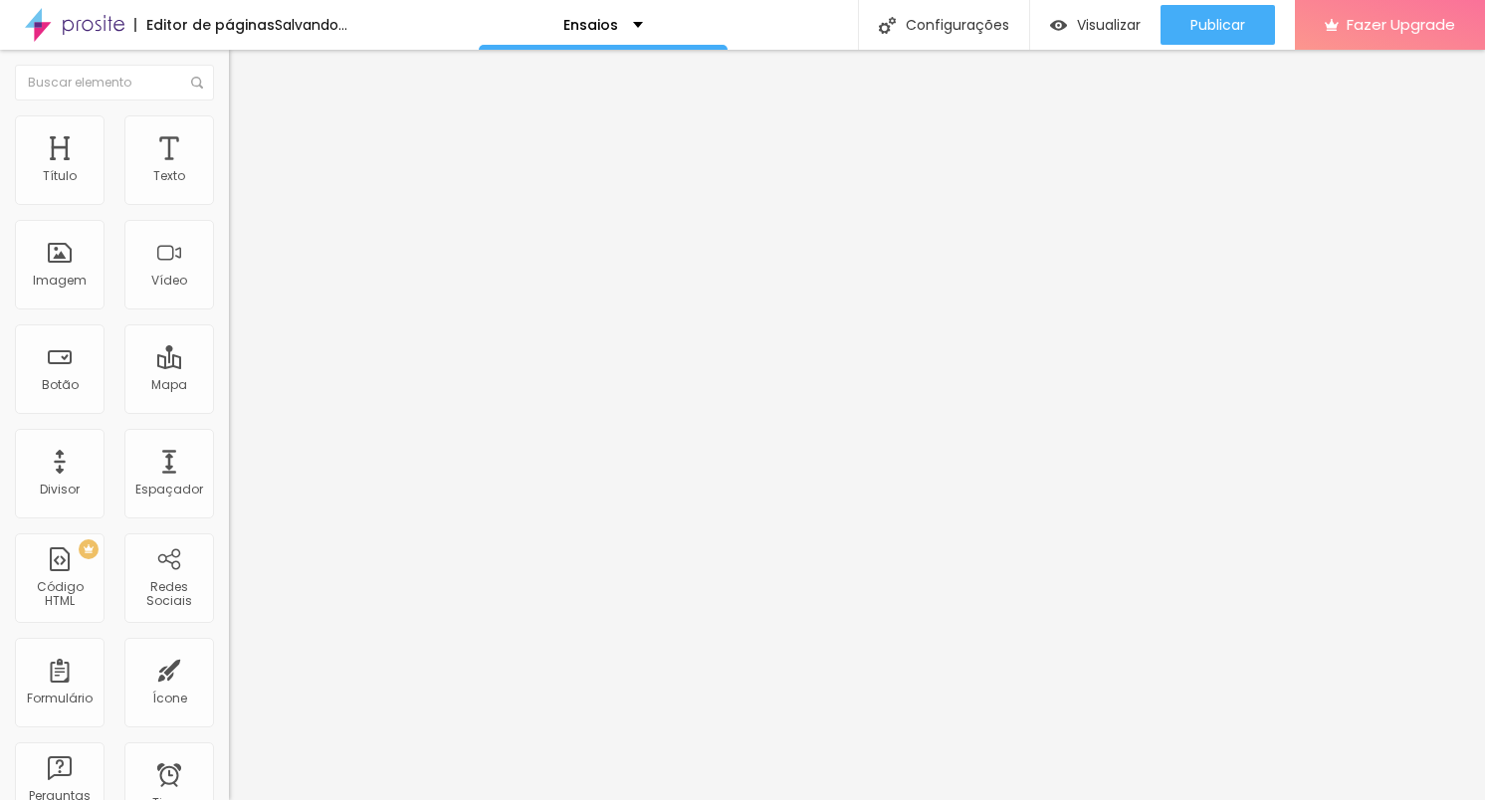
type input "24"
type input "23"
type input "22"
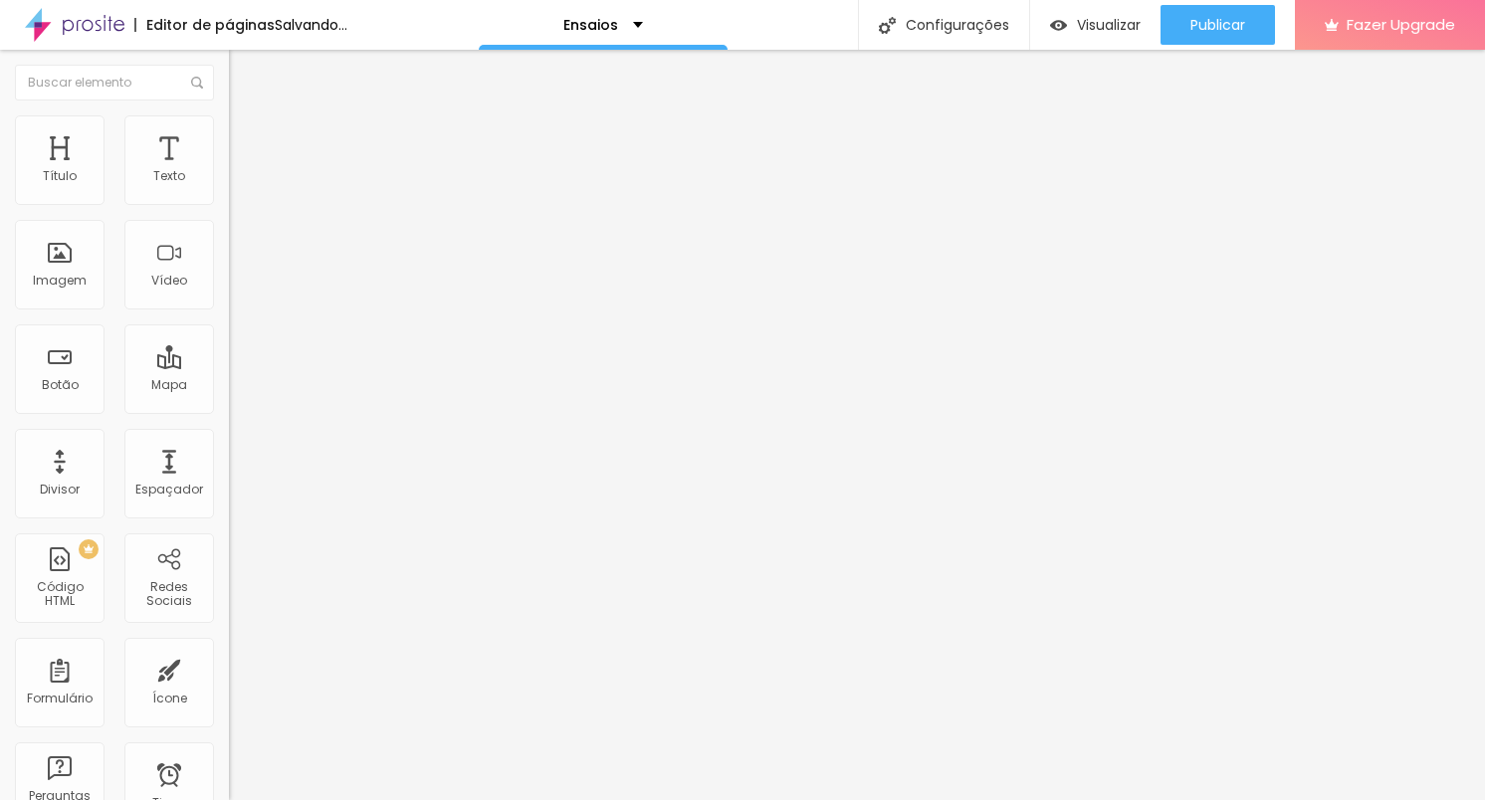
type input "21"
type input "20"
type input "19"
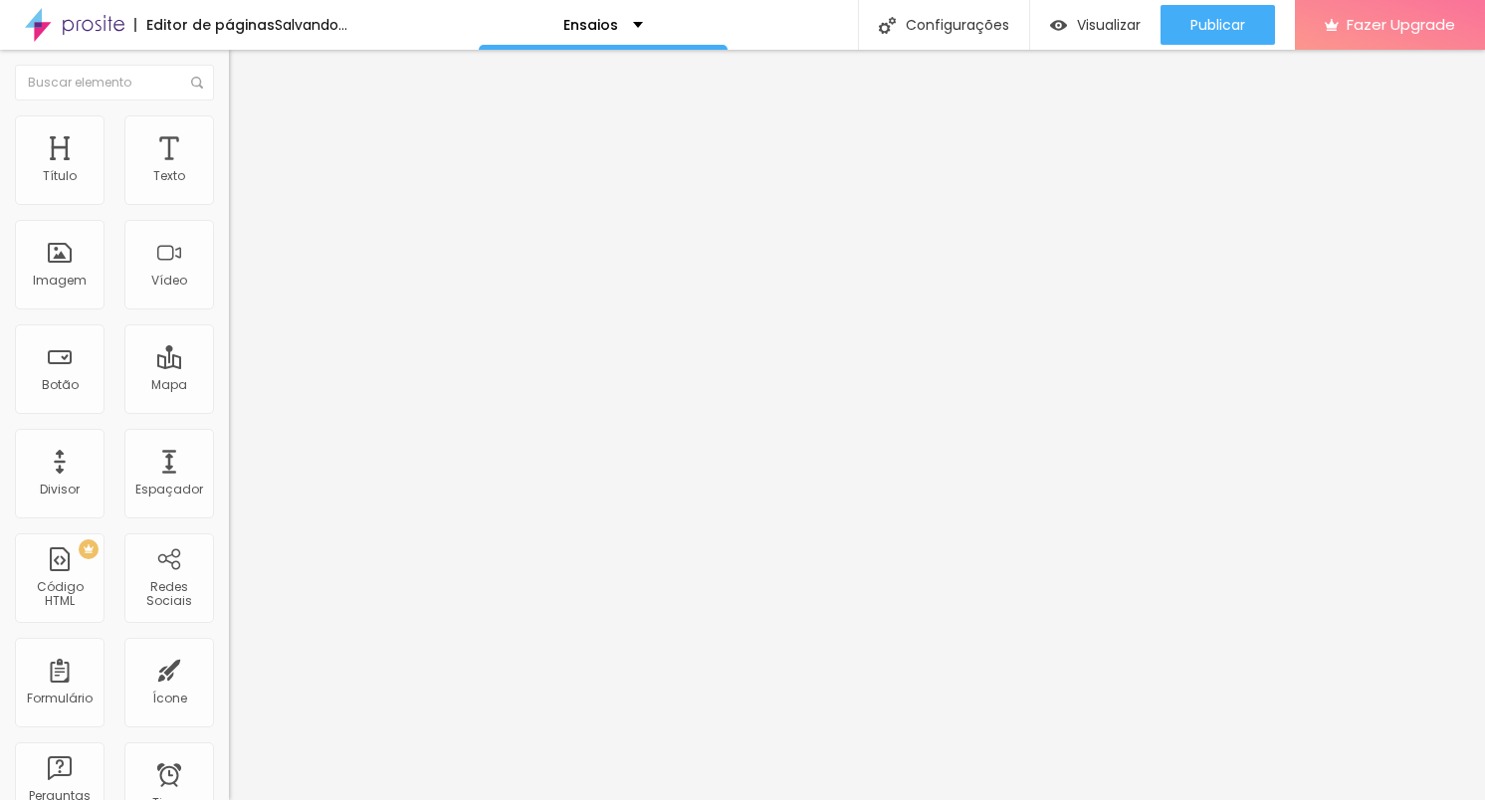
type input "19"
type input "18"
type input "17"
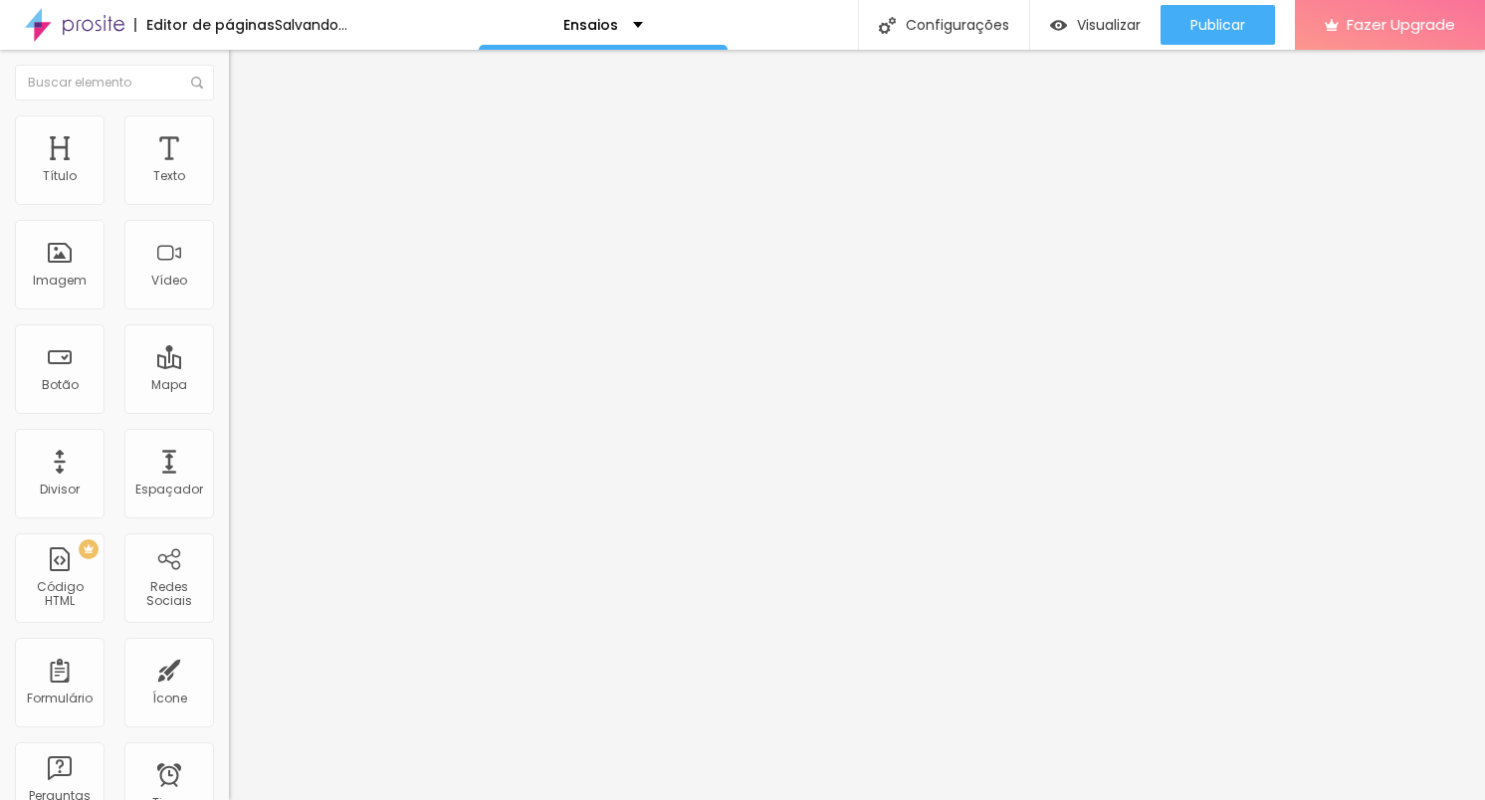
type input "16"
type input "15"
type input "14"
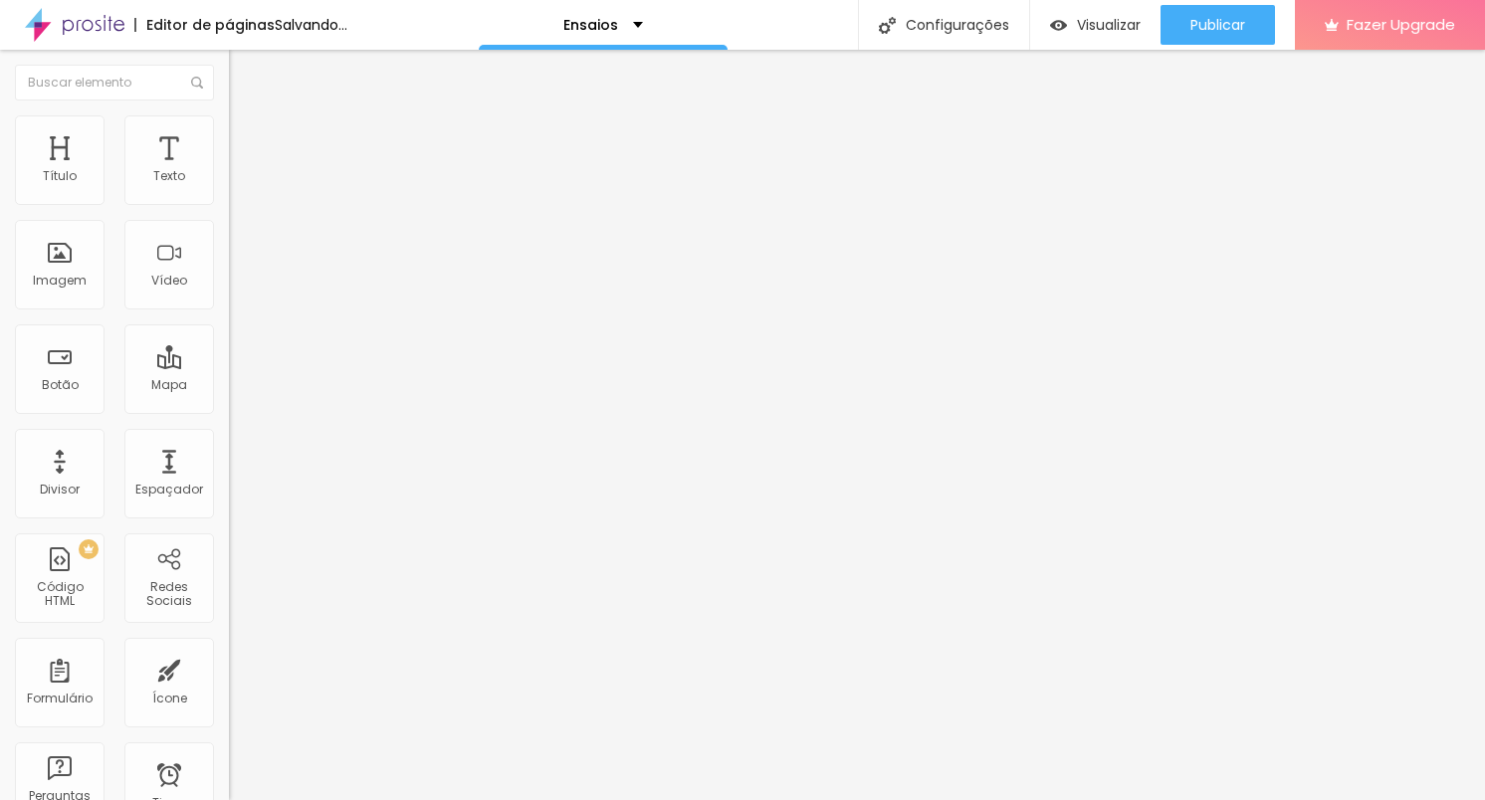
type input "14"
type input "13"
type input "12"
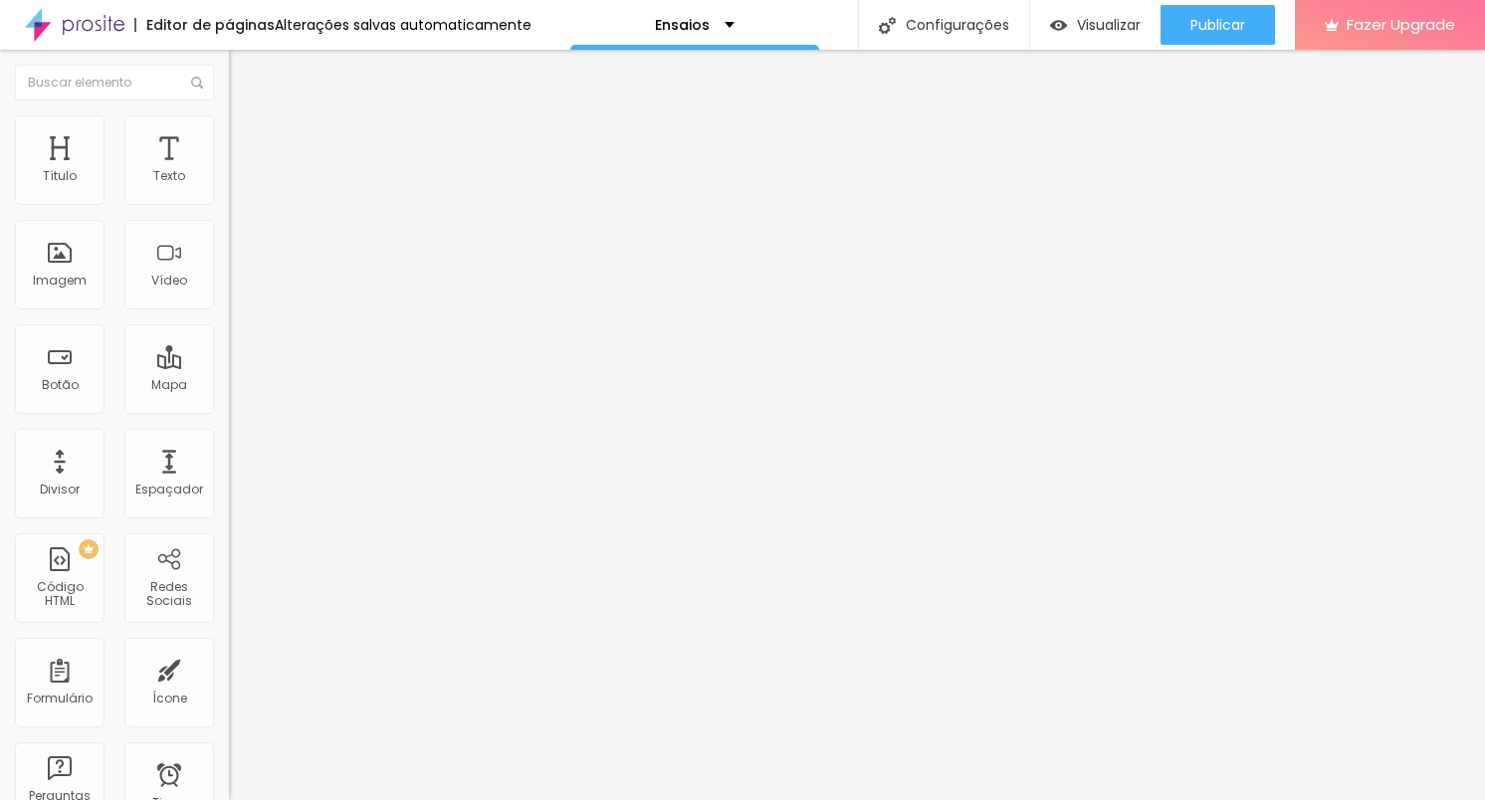
type input "11"
type input "10"
type input "9"
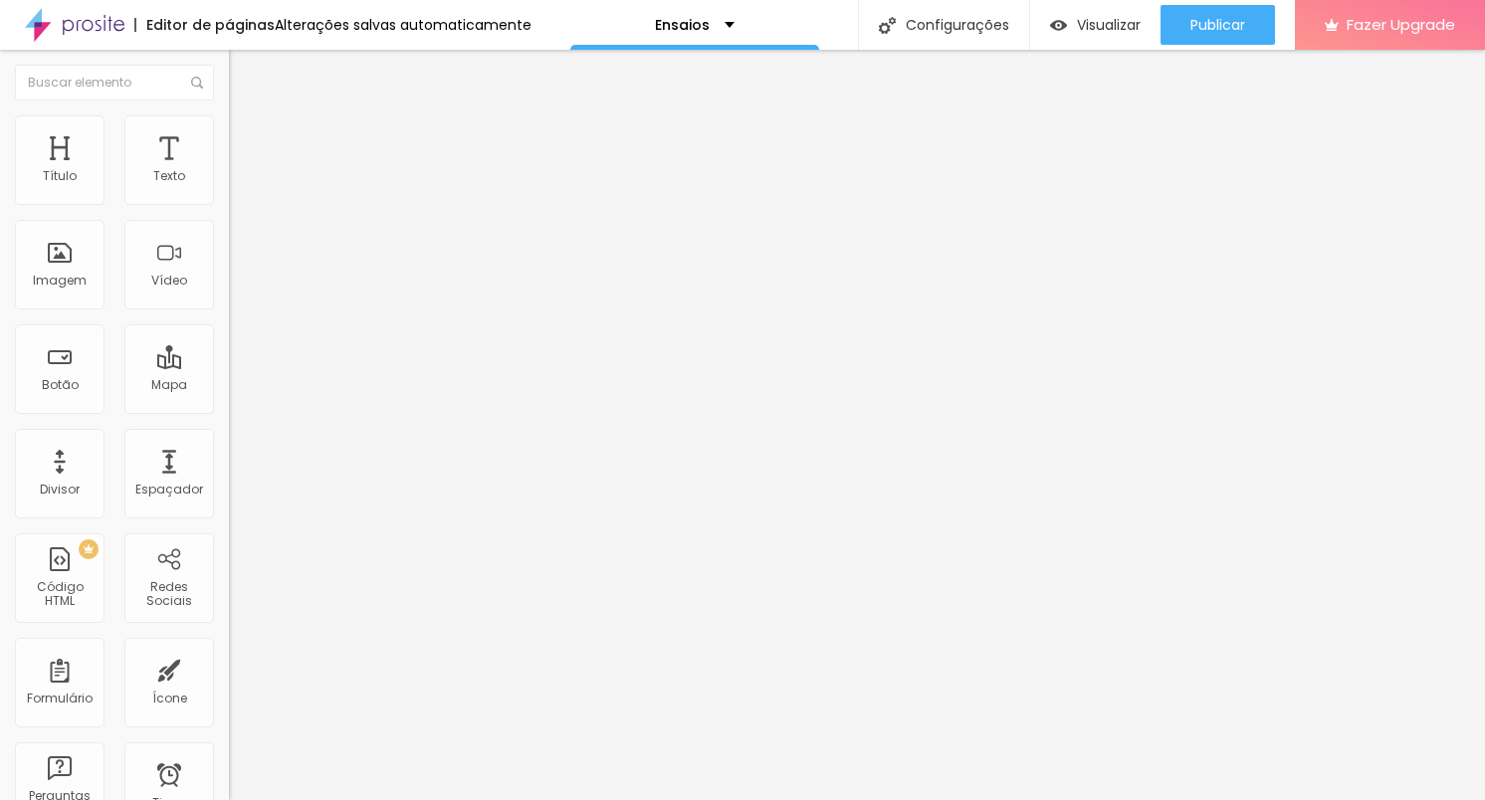
type input "9"
type input "8"
type input "7"
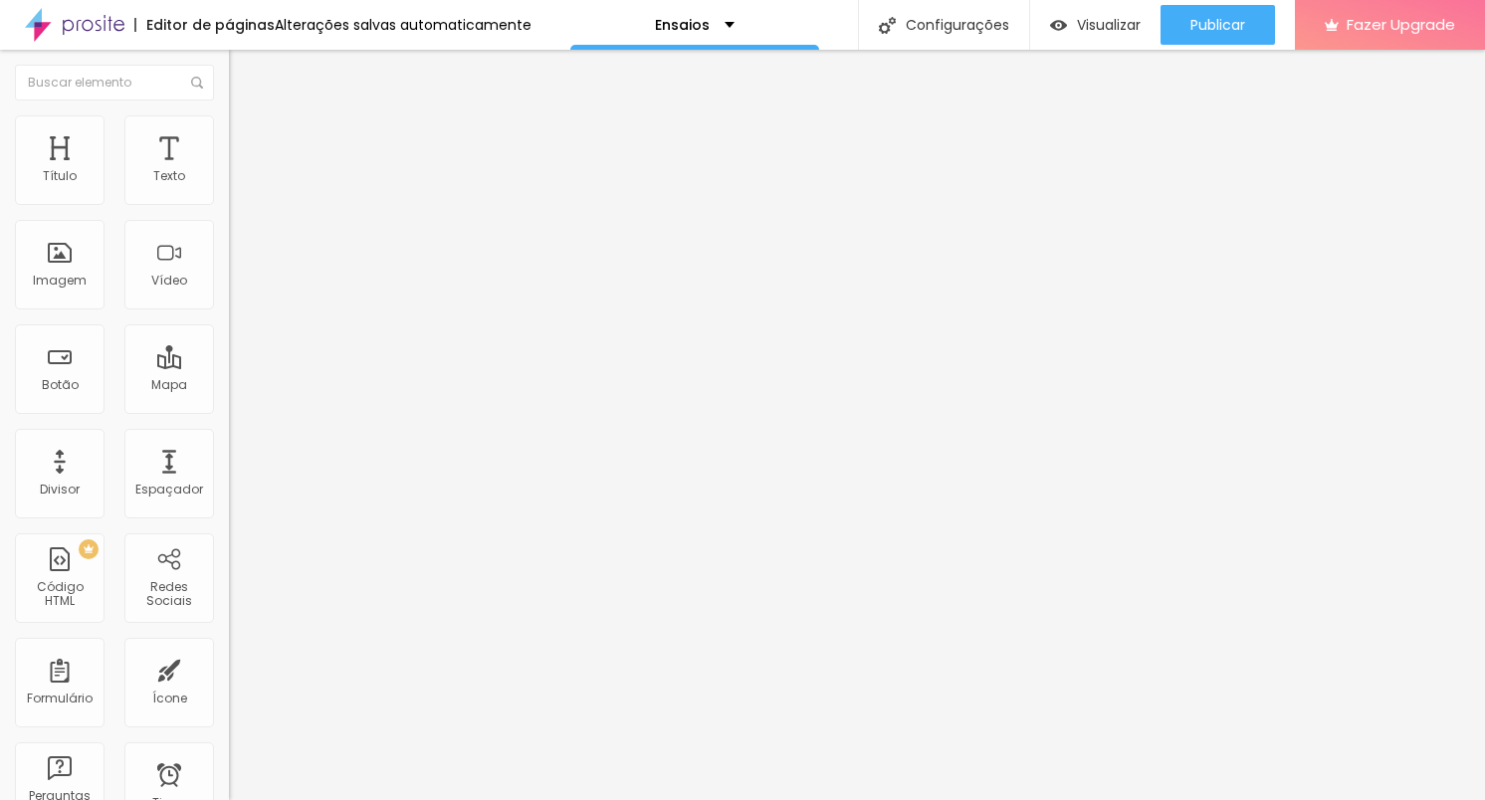
type input "6"
type input "5"
type input "4"
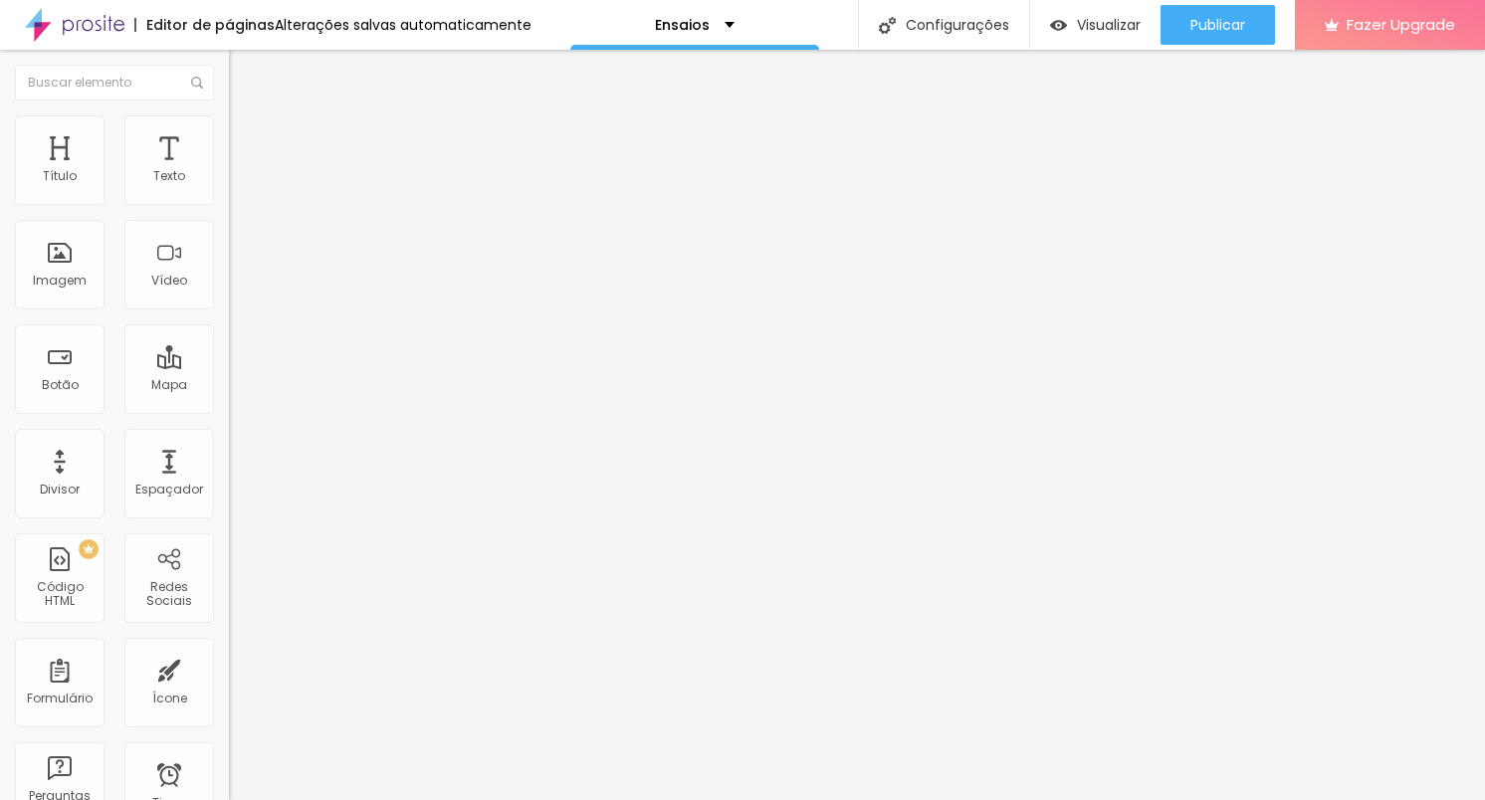
type input "4"
type input "3"
type input "2"
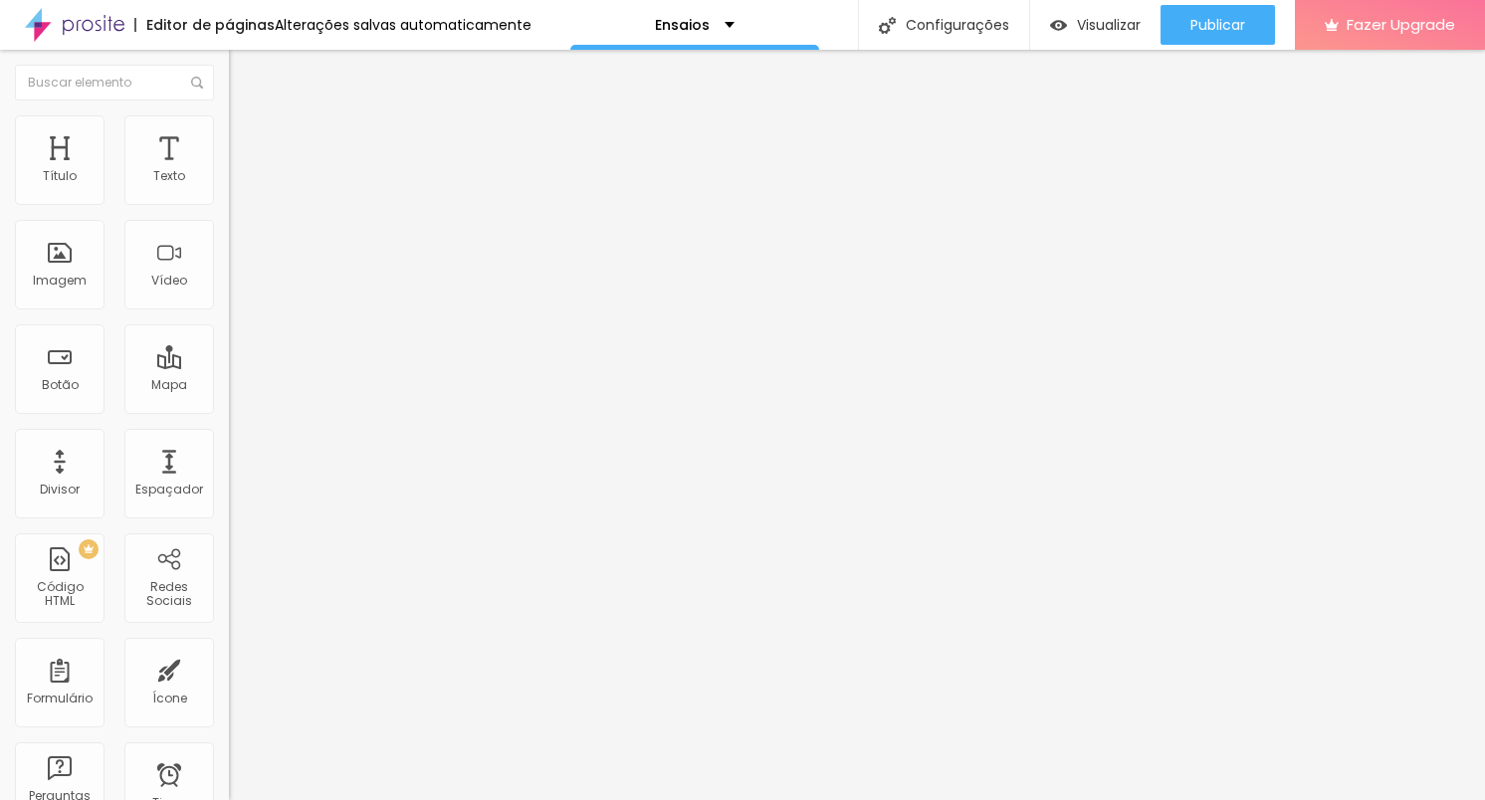
type input "1"
type input "0"
type input "1"
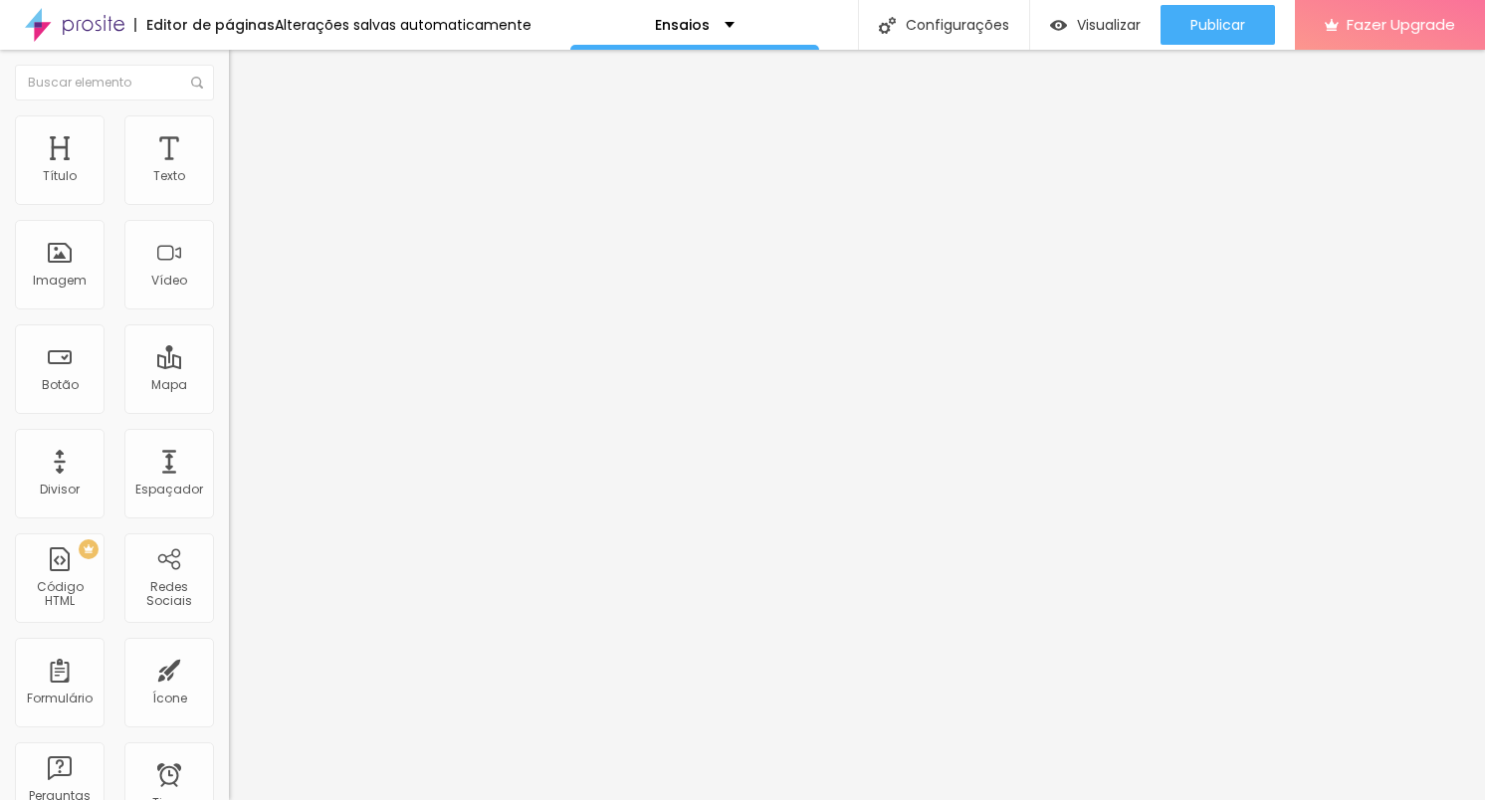
type input "1"
click at [229, 386] on input "range" at bounding box center [293, 394] width 128 height 16
click at [244, 72] on img "button" at bounding box center [252, 73] width 16 height 16
click at [229, 135] on li "Avançado" at bounding box center [343, 145] width 229 height 20
click at [229, 125] on img at bounding box center [238, 124] width 18 height 18
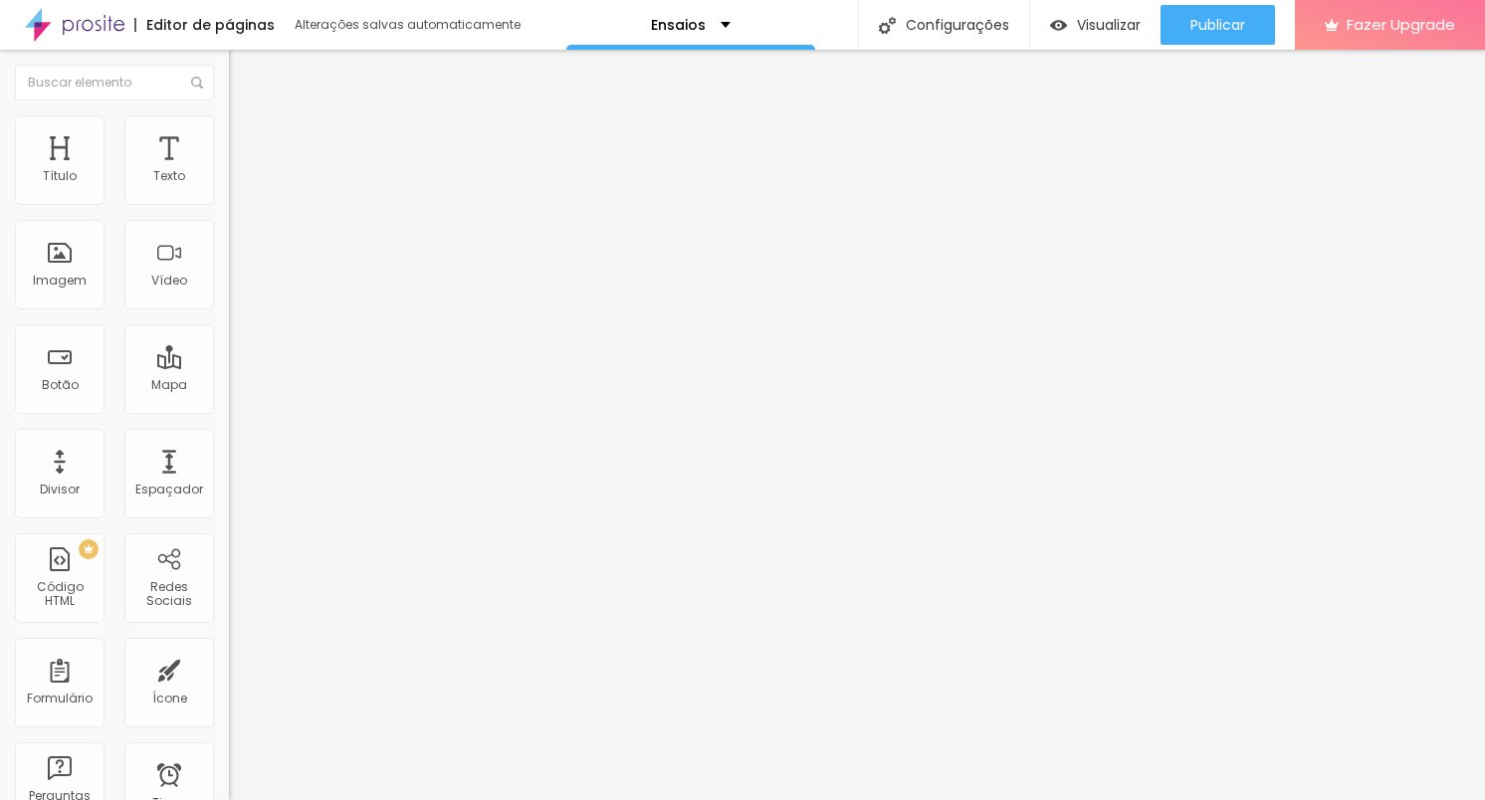
type input "95"
type input "90"
type input "85"
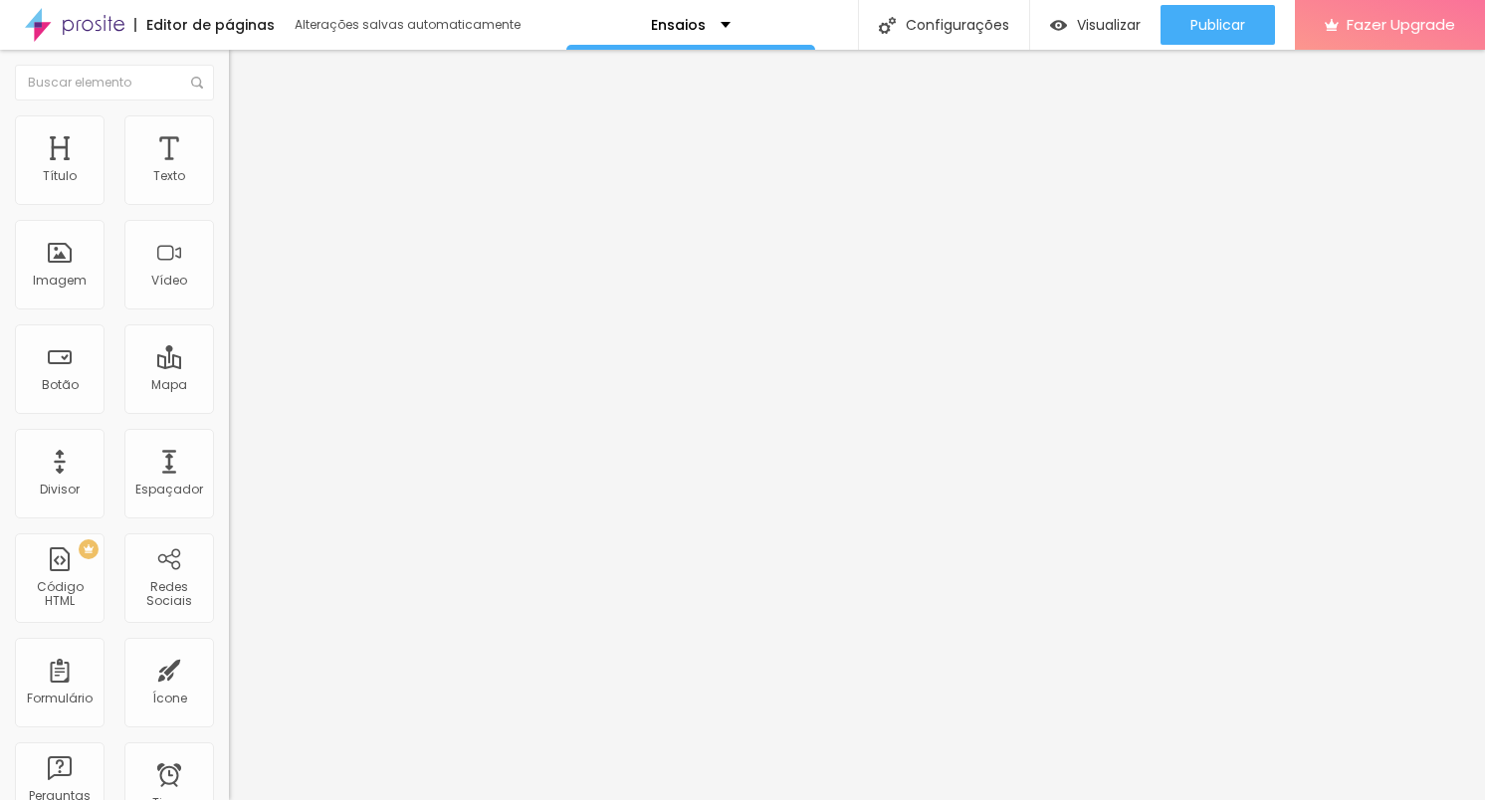
type input "85"
type input "80"
type input "75"
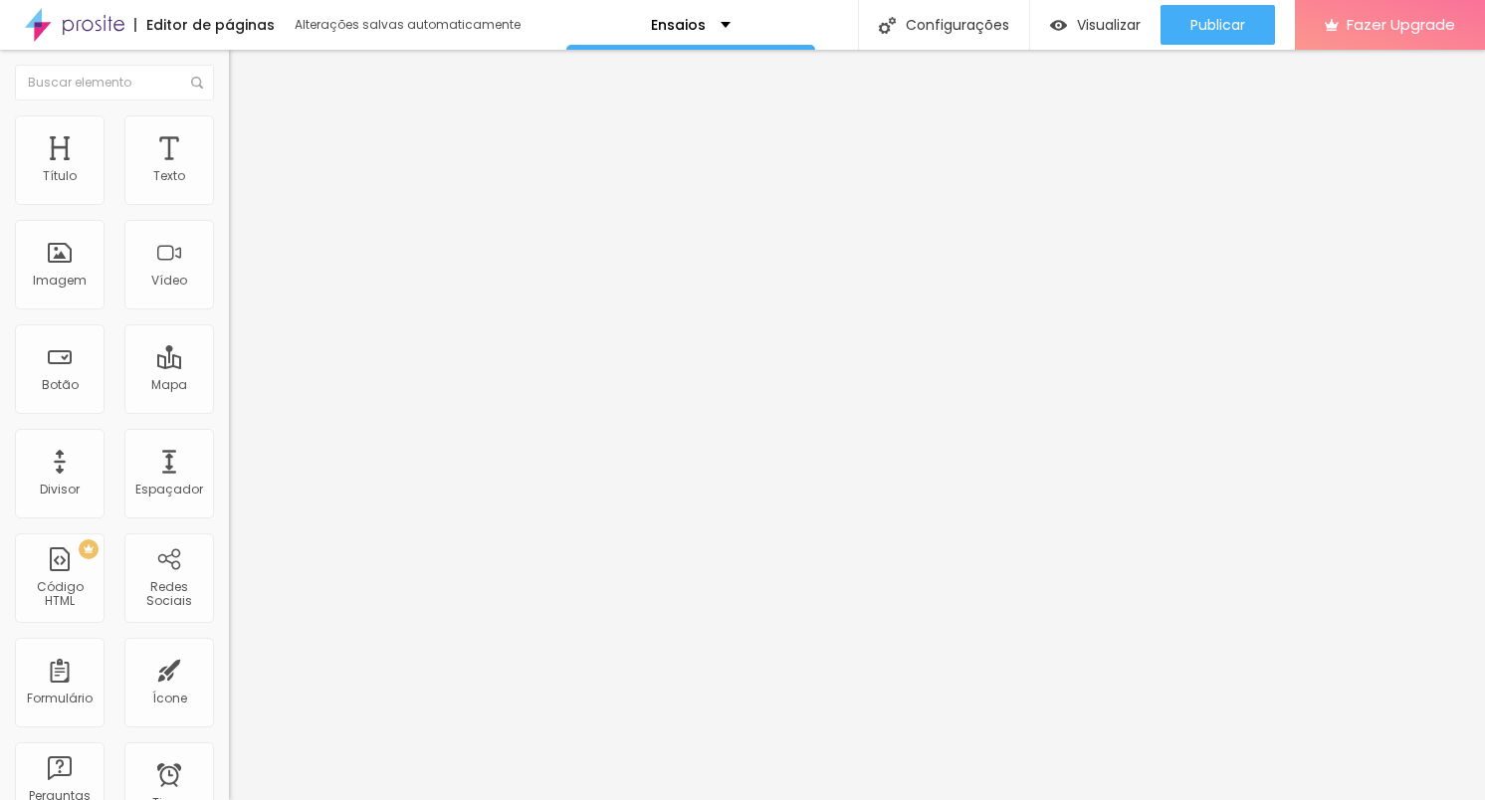
type input "70"
type input "65"
type input "60"
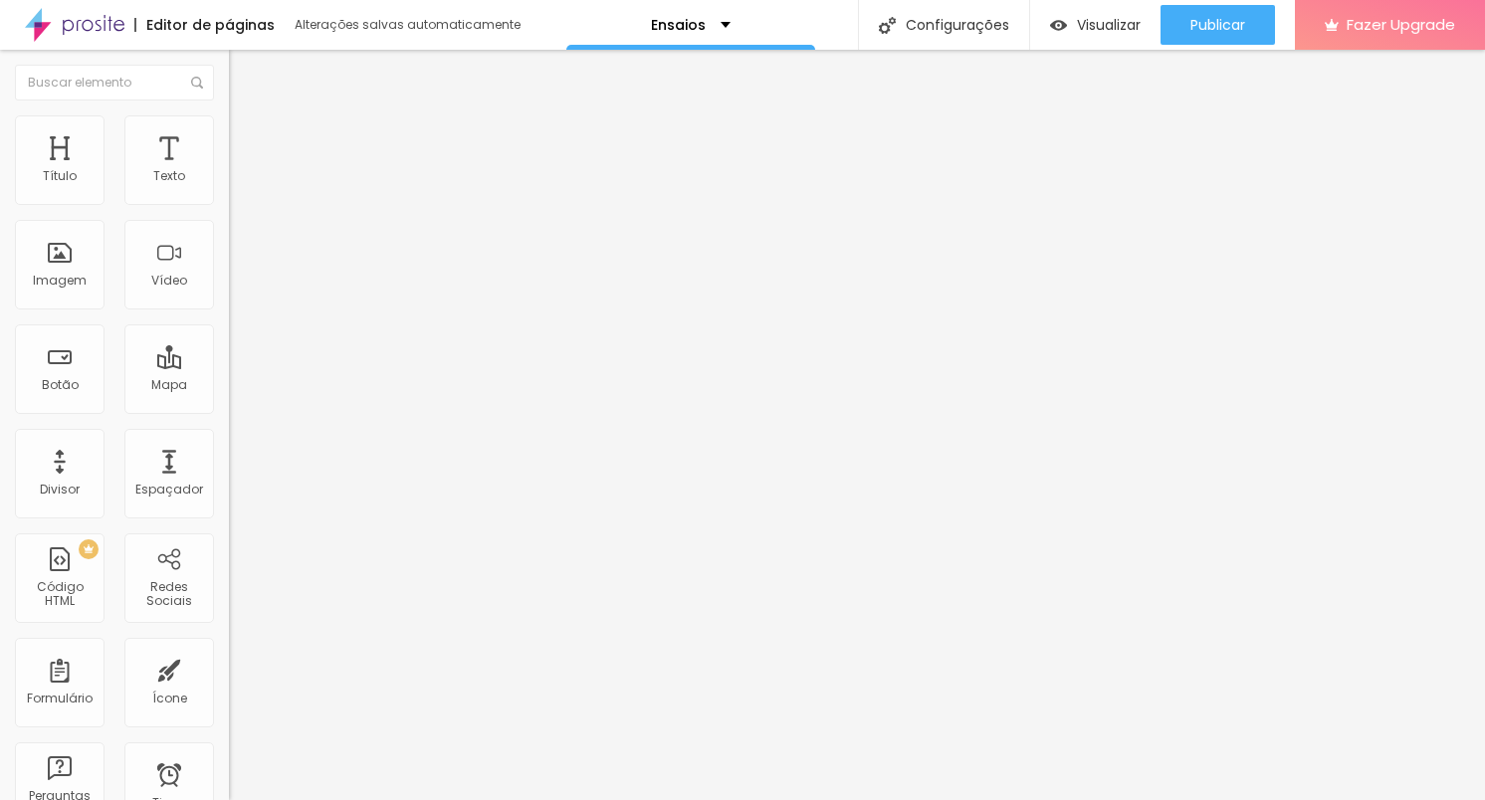
type input "60"
type input "55"
type input "50"
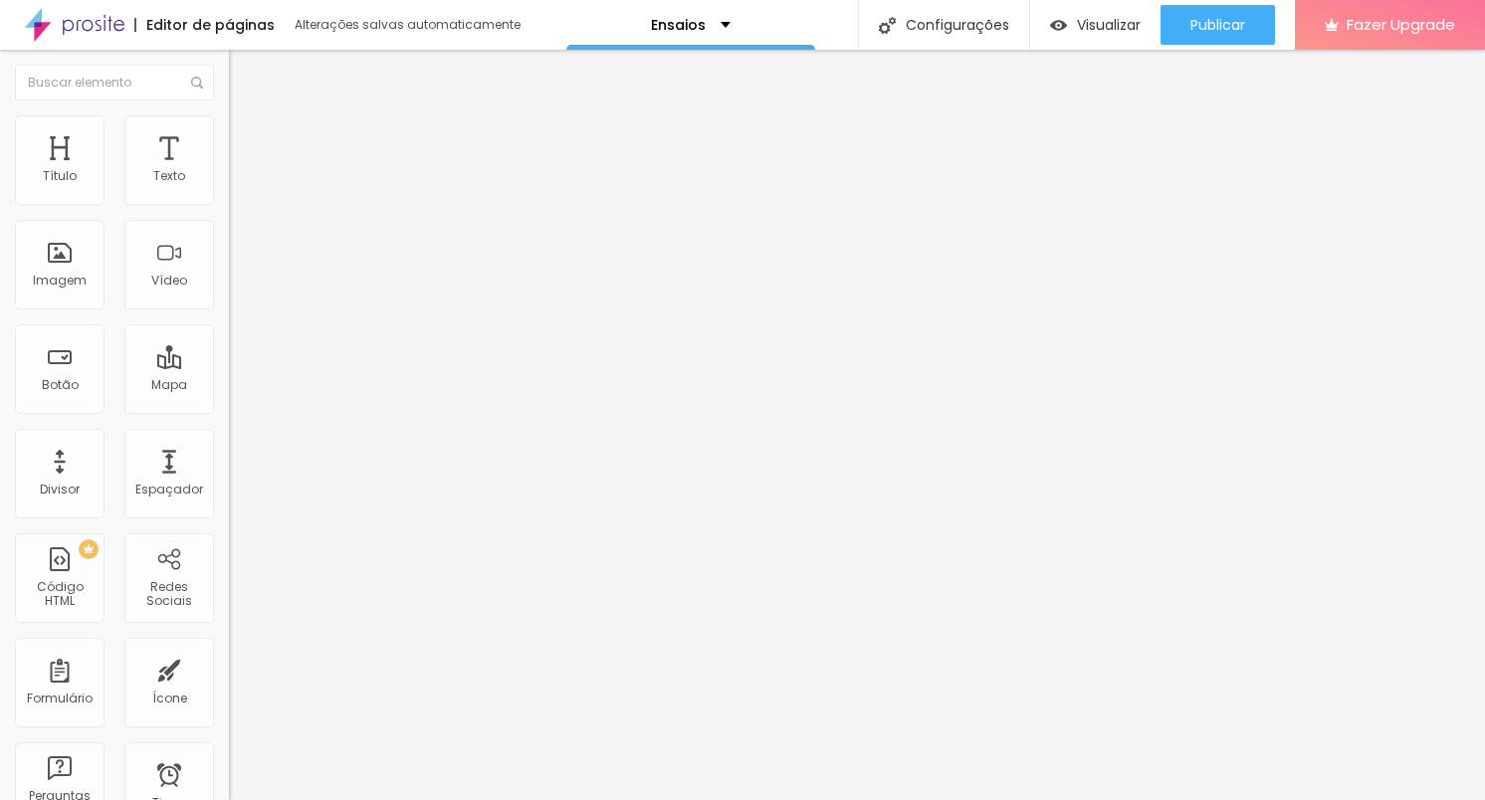
type input "55"
type input "60"
type input "65"
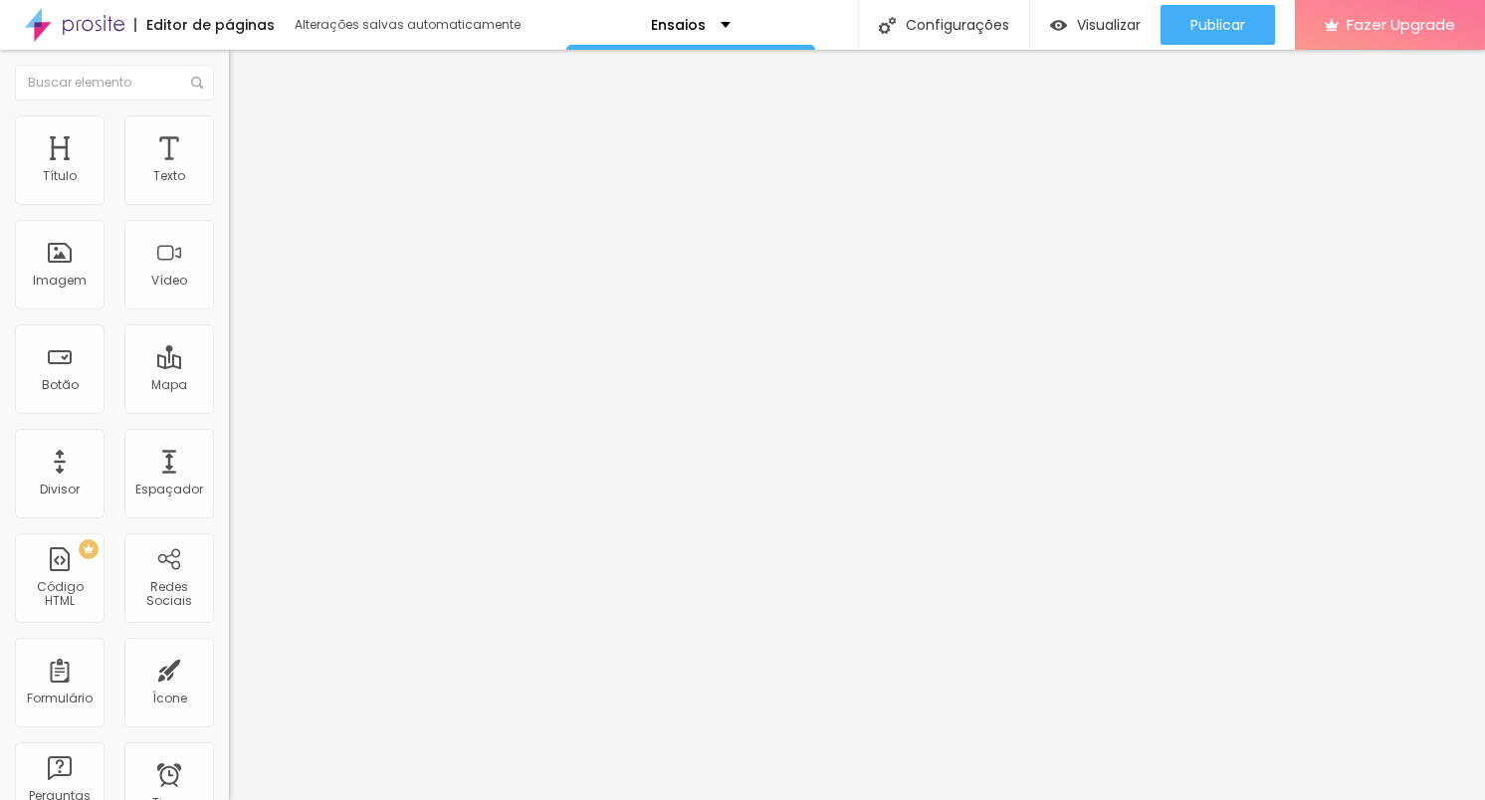
type input "65"
type input "70"
type input "75"
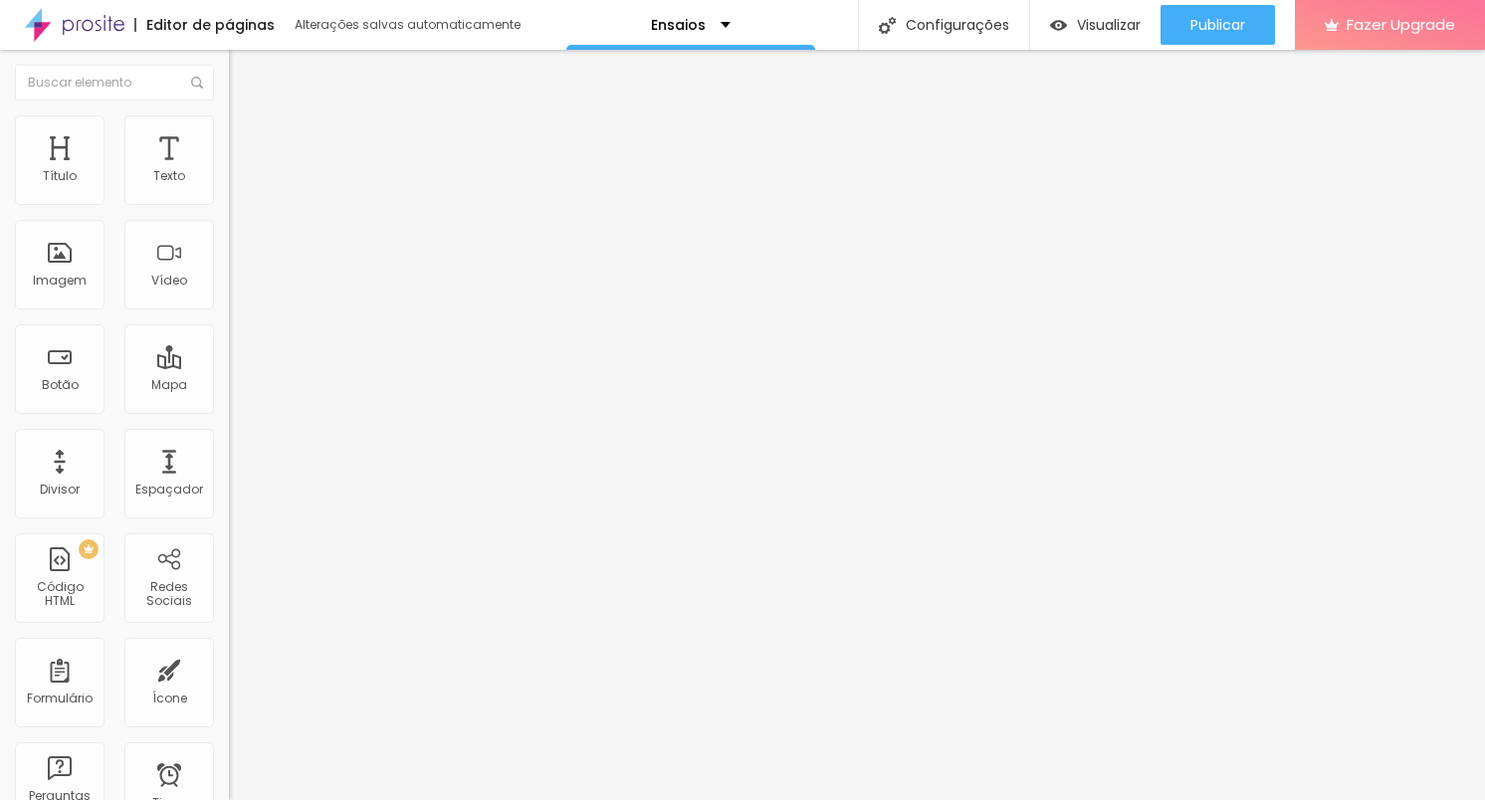
type input "85"
type input "90"
type input "95"
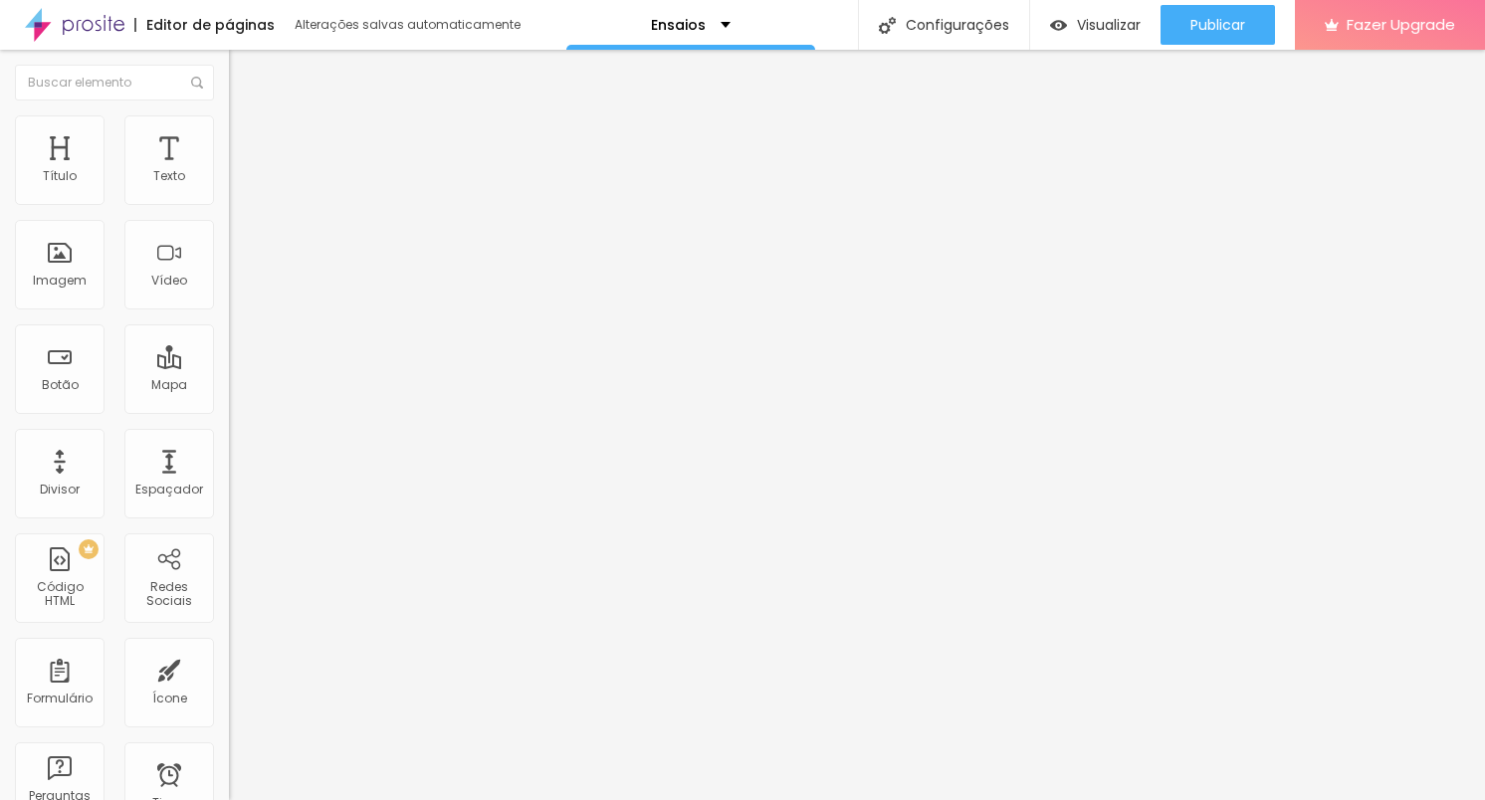
type input "95"
type input "100"
drag, startPoint x: 209, startPoint y: 211, endPoint x: 268, endPoint y: 217, distance: 59.0
click at [268, 204] on input "range" at bounding box center [293, 196] width 128 height 16
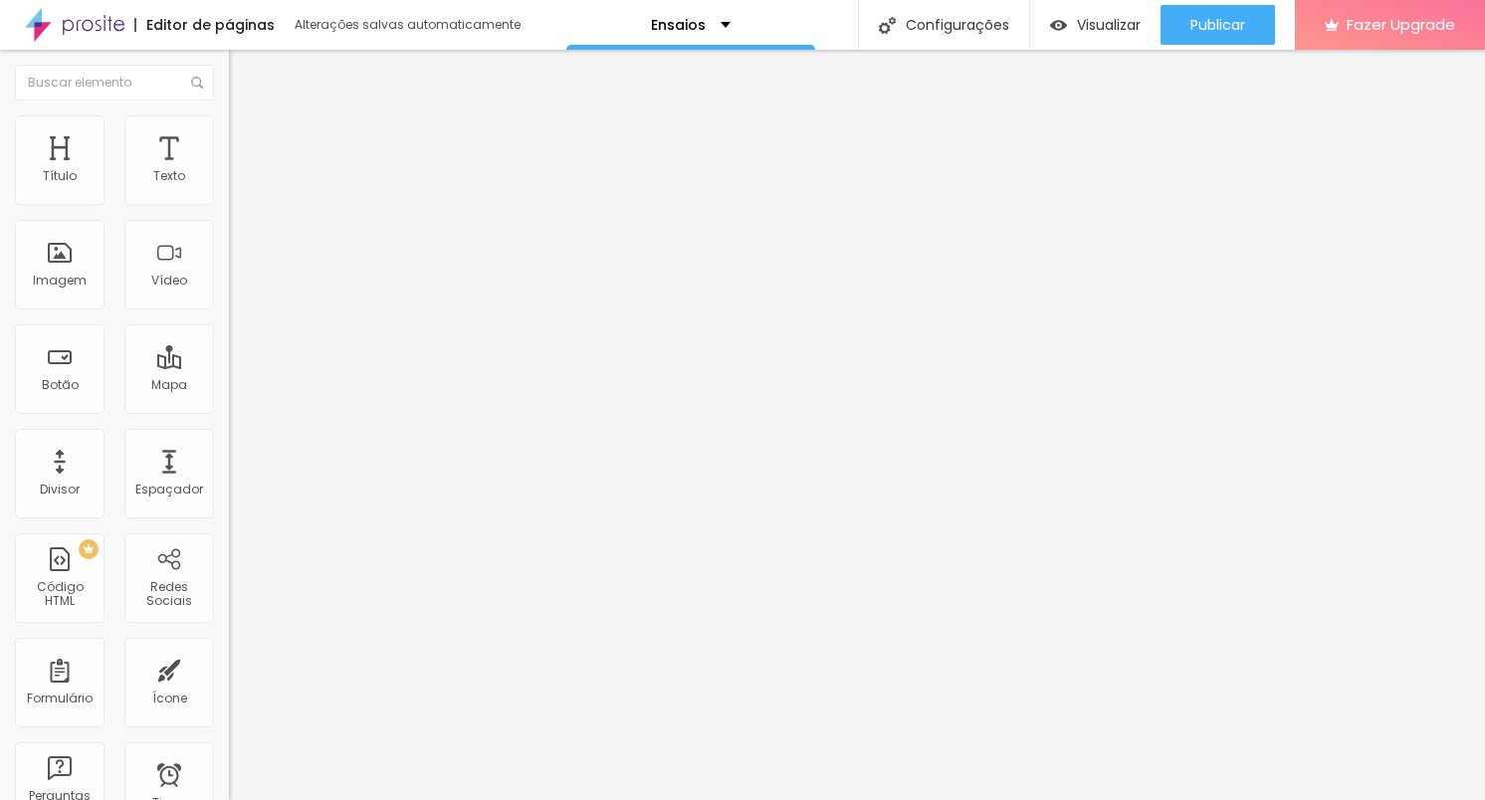
click at [229, 115] on li "Conteúdo" at bounding box center [343, 106] width 229 height 20
click at [229, 312] on span "1:1 Quadrado" at bounding box center [268, 303] width 79 height 17
click at [229, 335] on span "Padrão" at bounding box center [251, 327] width 45 height 17
click at [229, 312] on span "4:3 Padrão" at bounding box center [262, 303] width 66 height 17
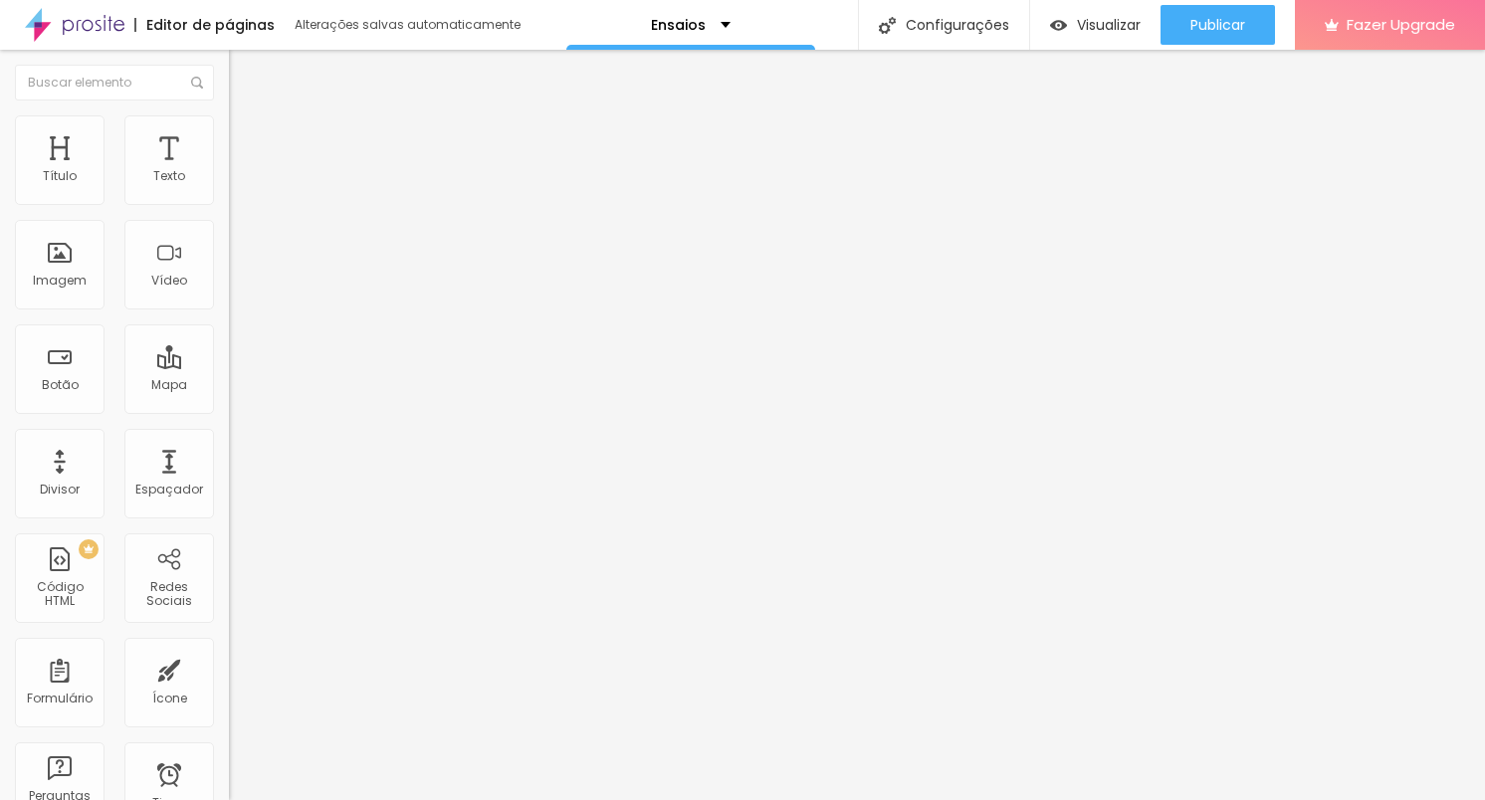
click at [229, 354] on span "Quadrado" at bounding box center [261, 345] width 65 height 17
click at [229, 312] on span "1:1 Quadrado" at bounding box center [268, 303] width 79 height 17
click at [229, 366] on span "Original" at bounding box center [253, 357] width 48 height 17
click at [229, 312] on span "1:1 Quadrado" at bounding box center [268, 303] width 79 height 17
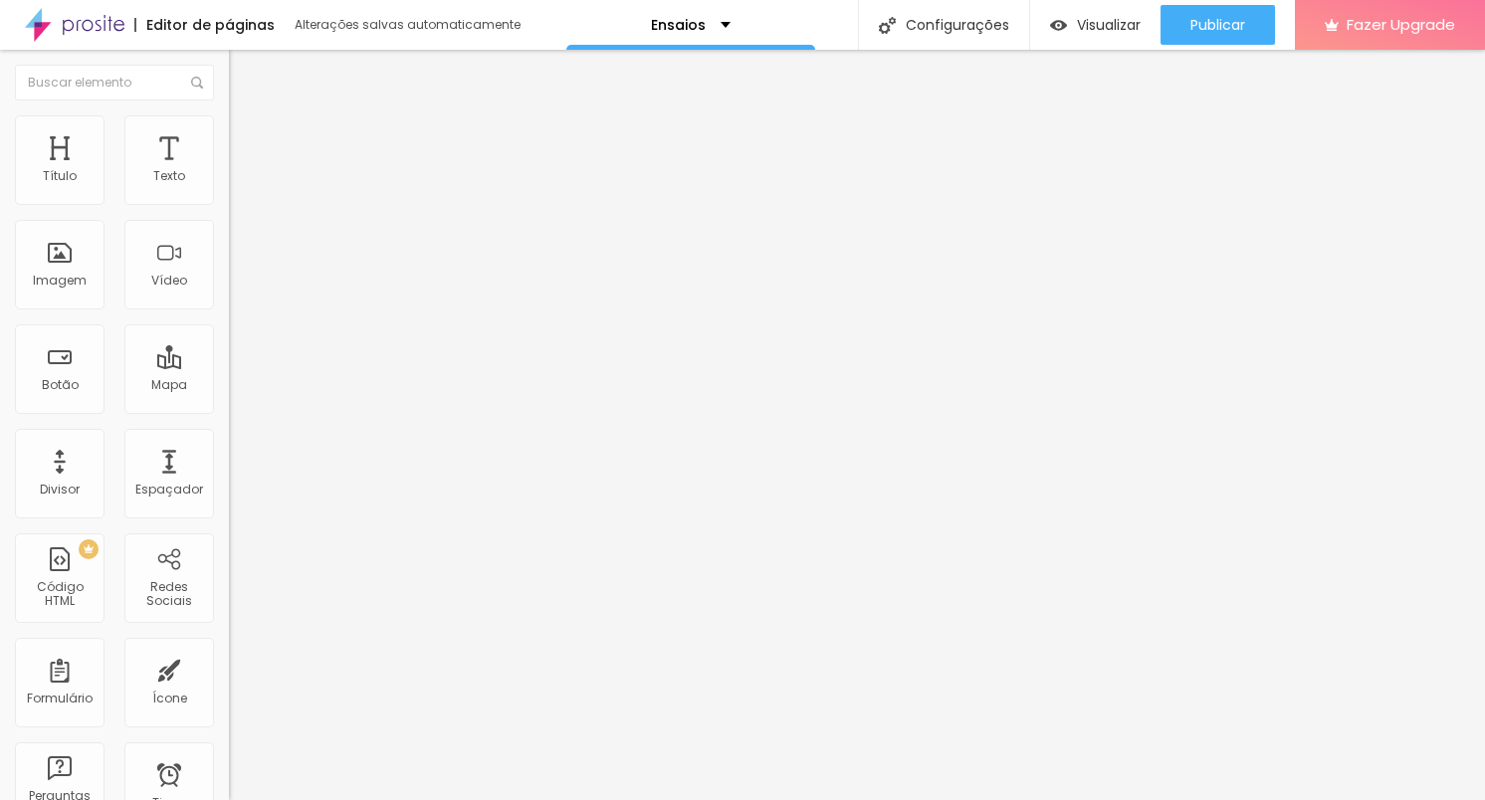
click at [229, 366] on span "Original" at bounding box center [253, 357] width 48 height 17
click at [229, 335] on span "Padrão" at bounding box center [251, 327] width 45 height 17
click at [229, 354] on span "Quadrado" at bounding box center [261, 345] width 65 height 17
click at [229, 312] on span "Original" at bounding box center [253, 303] width 48 height 17
click at [229, 347] on span "Quadrado" at bounding box center [261, 339] width 65 height 17
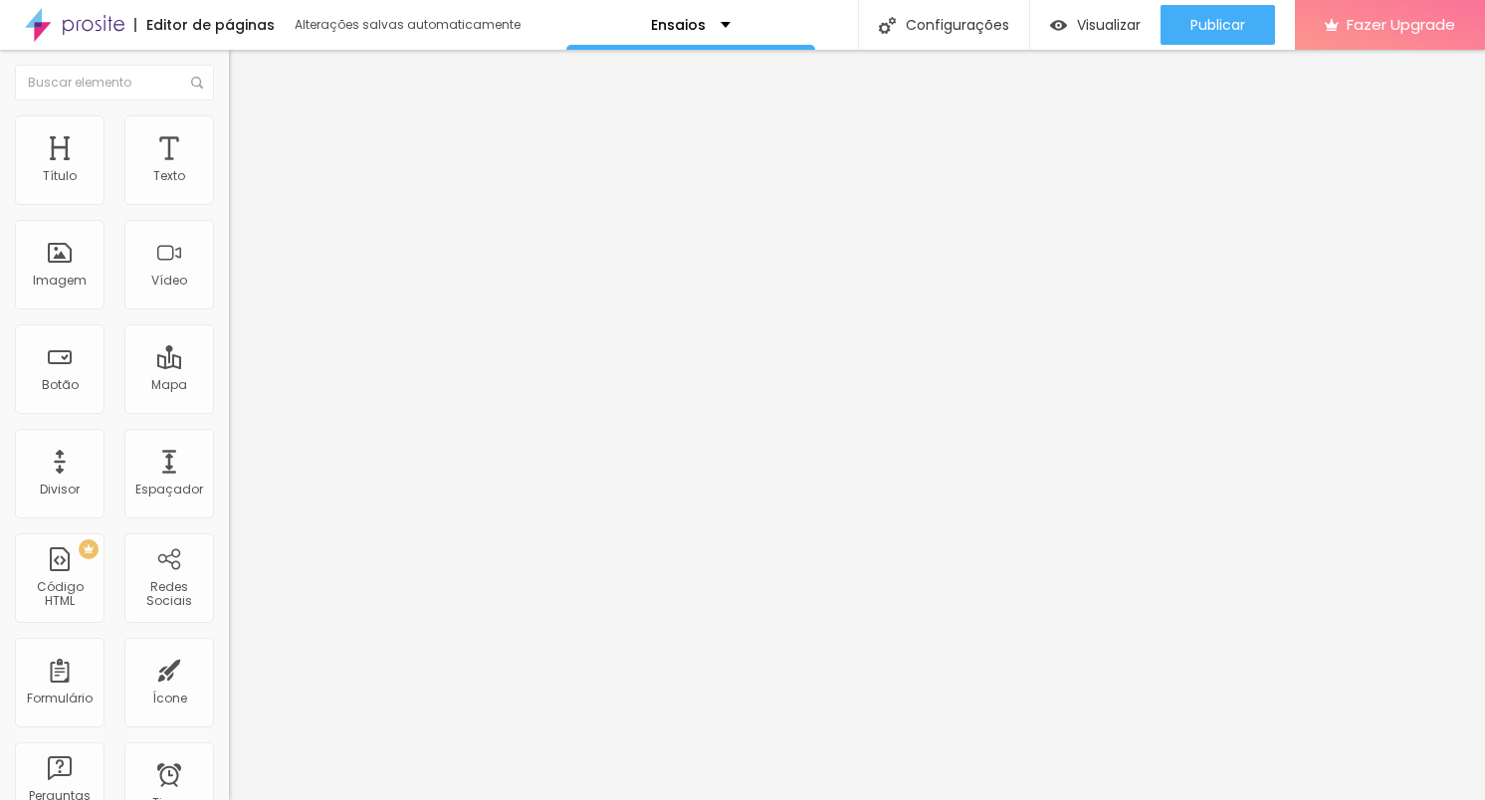
click at [229, 121] on img at bounding box center [238, 124] width 18 height 18
click at [229, 135] on li "Avançado" at bounding box center [343, 145] width 229 height 20
click at [229, 115] on li "Conteúdo" at bounding box center [343, 106] width 229 height 20
